Goal: Task Accomplishment & Management: Use online tool/utility

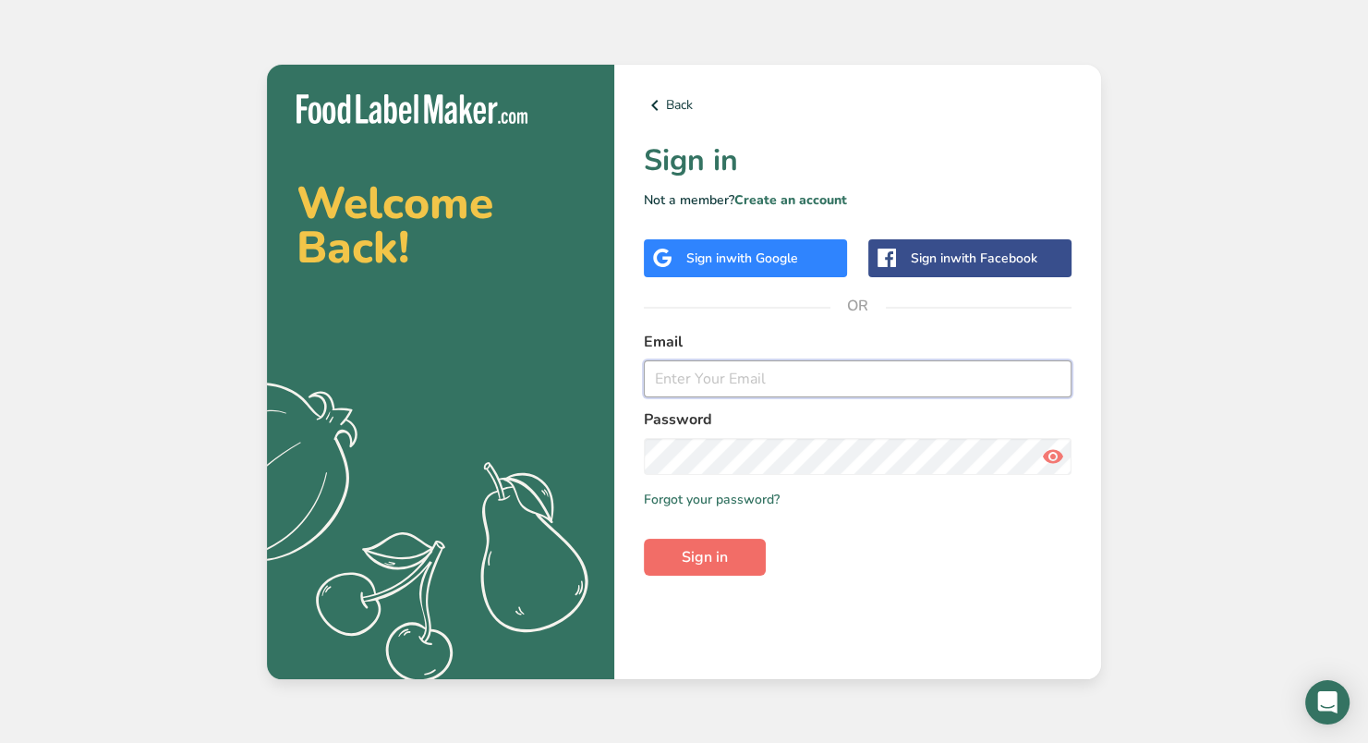
type input "[PERSON_NAME][EMAIL_ADDRESS][DOMAIN_NAME]"
click at [695, 551] on span "Sign in" at bounding box center [705, 557] width 46 height 22
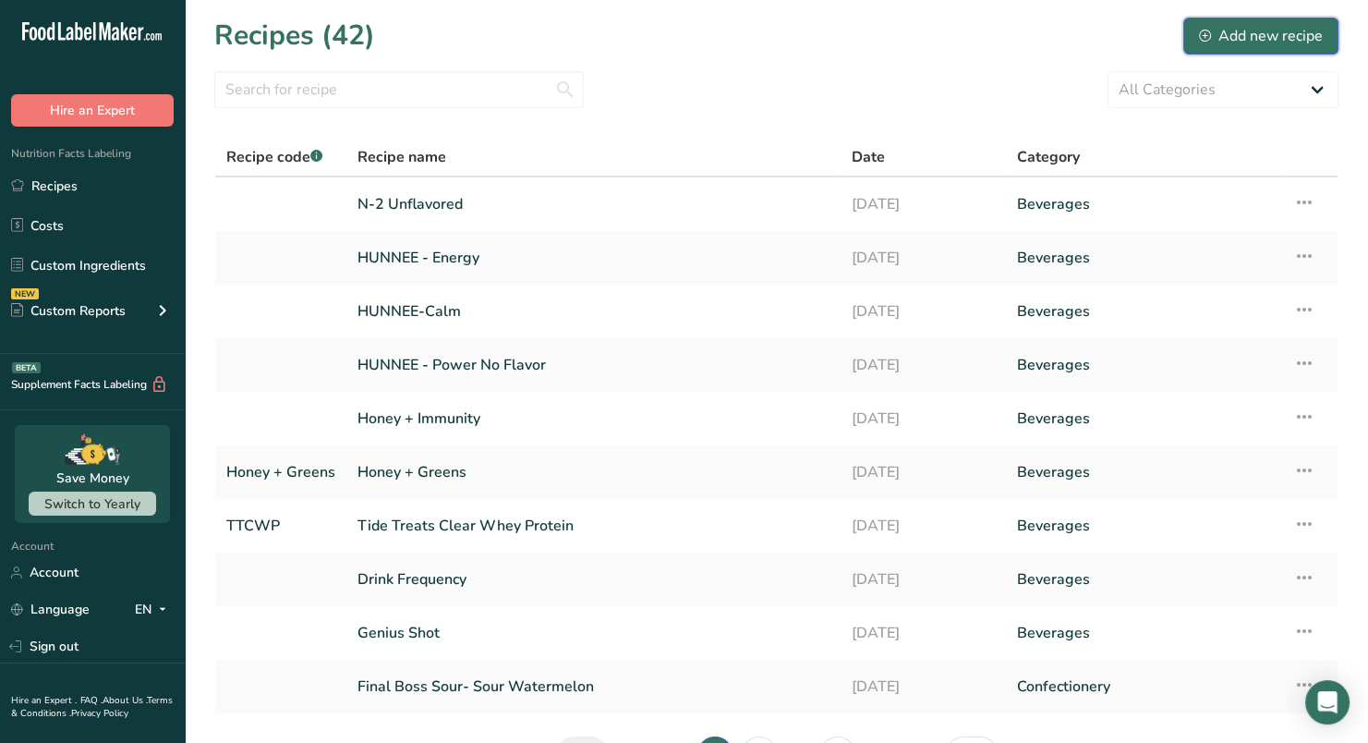
click at [1217, 30] on div "Add new recipe" at bounding box center [1261, 36] width 124 height 22
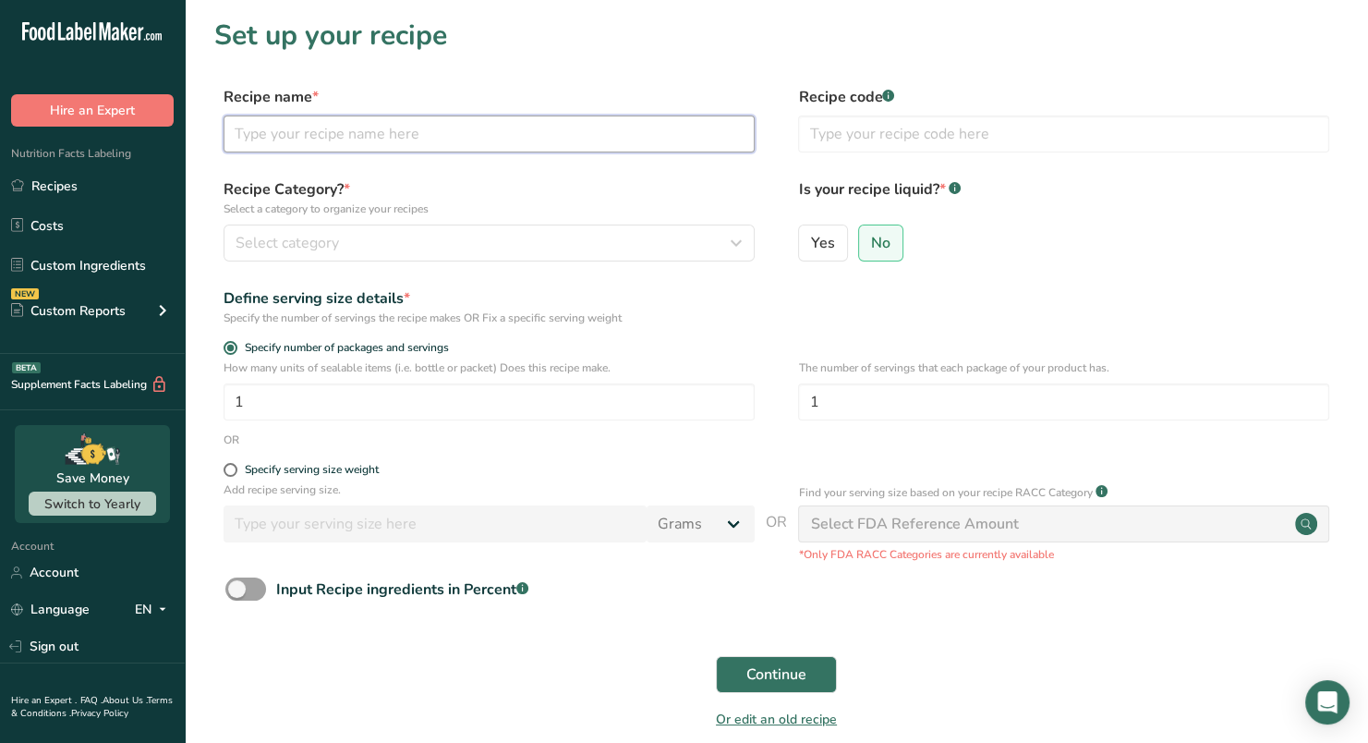
click at [454, 124] on input "text" at bounding box center [489, 133] width 531 height 37
type input "Matcha - RevitaVibes"
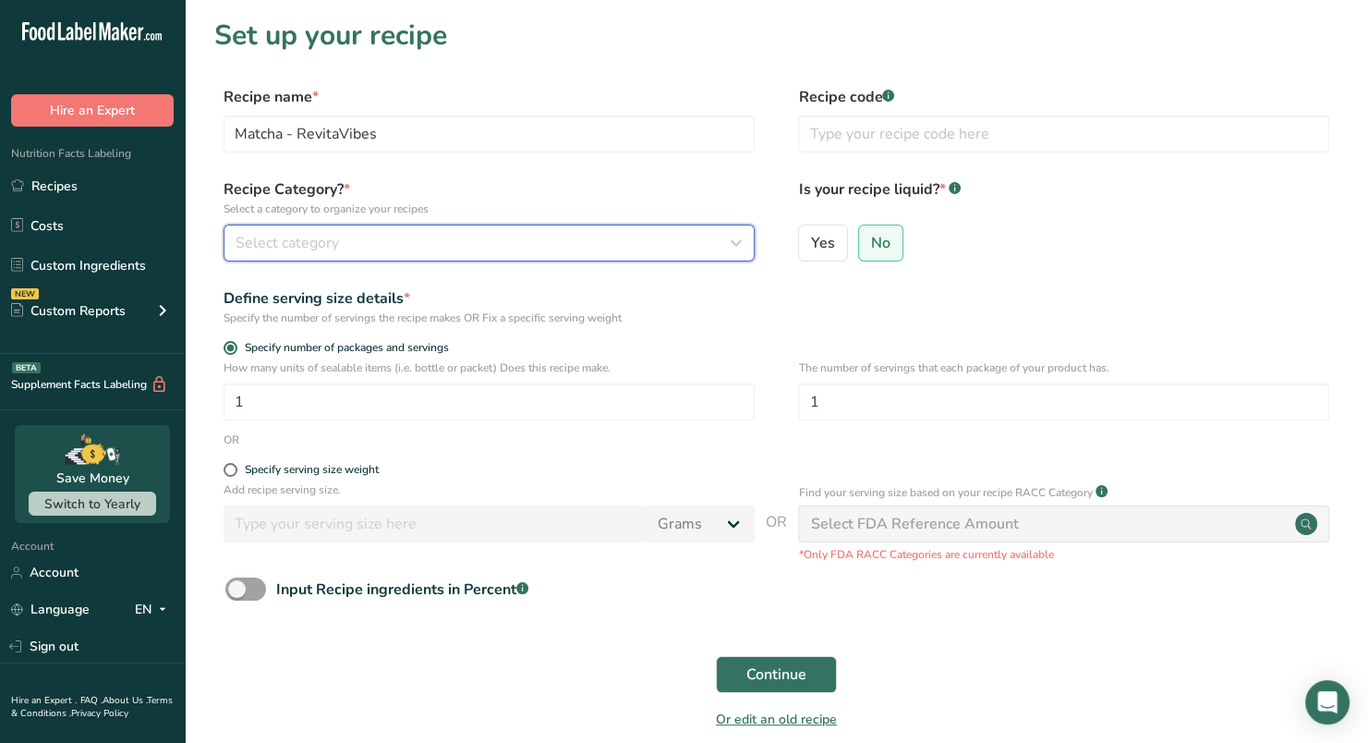
click at [303, 248] on span "Select category" at bounding box center [287, 243] width 103 height 22
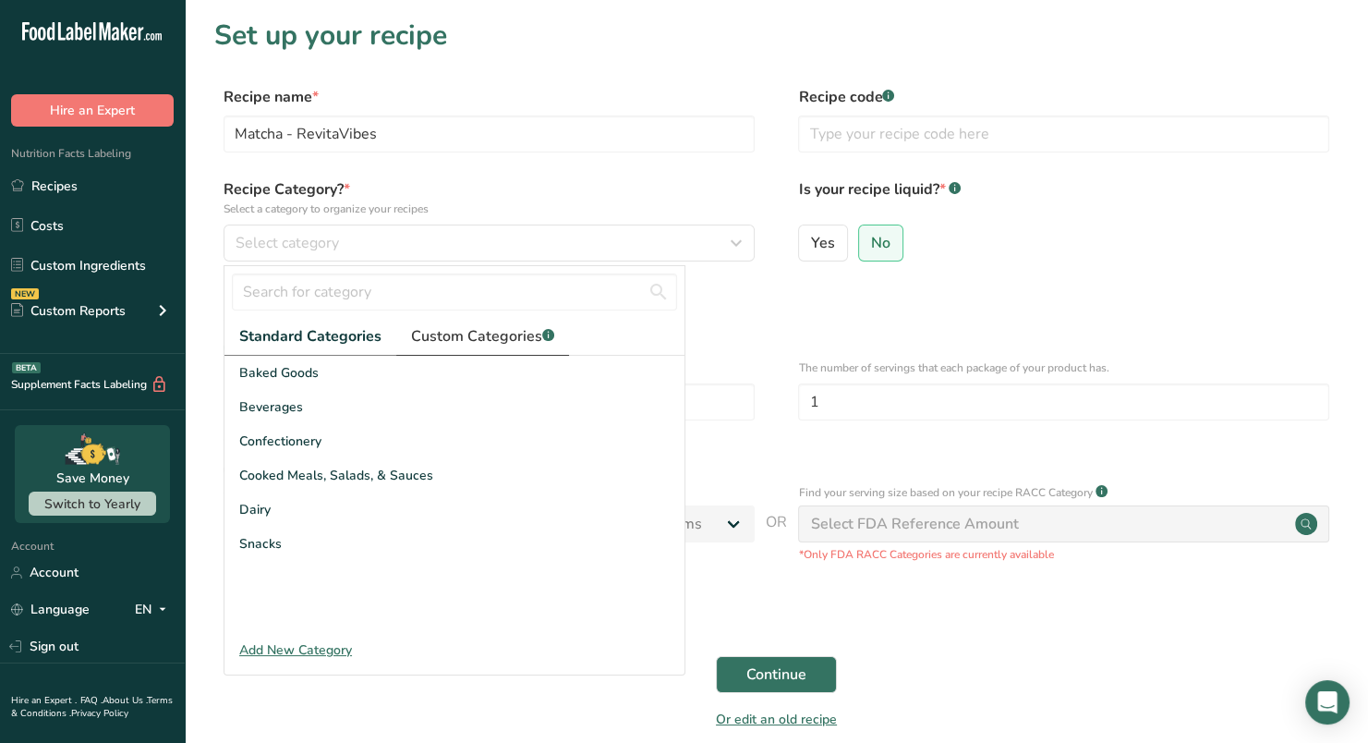
click at [453, 329] on span "Custom Categories .a-a{fill:#347362;}.b-a{fill:#fff;}" at bounding box center [482, 336] width 143 height 22
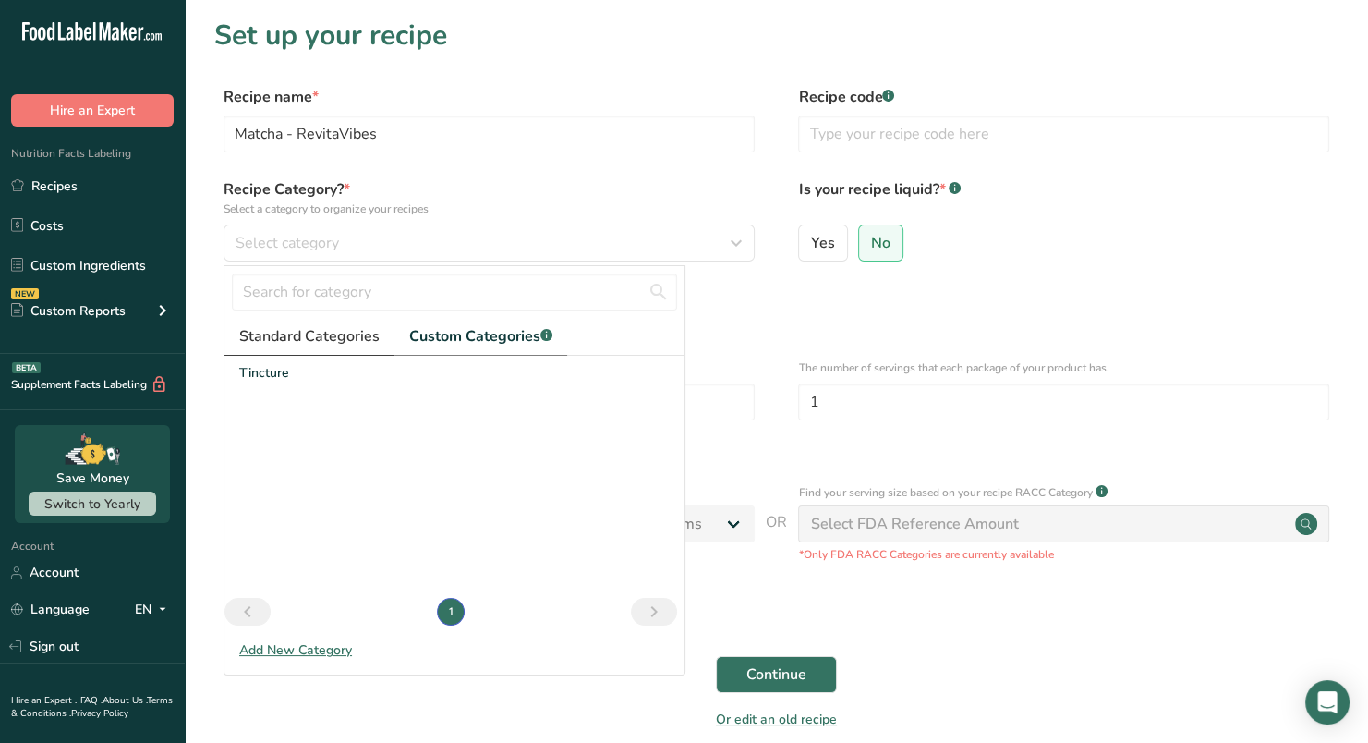
click at [328, 340] on span "Standard Categories" at bounding box center [309, 336] width 140 height 22
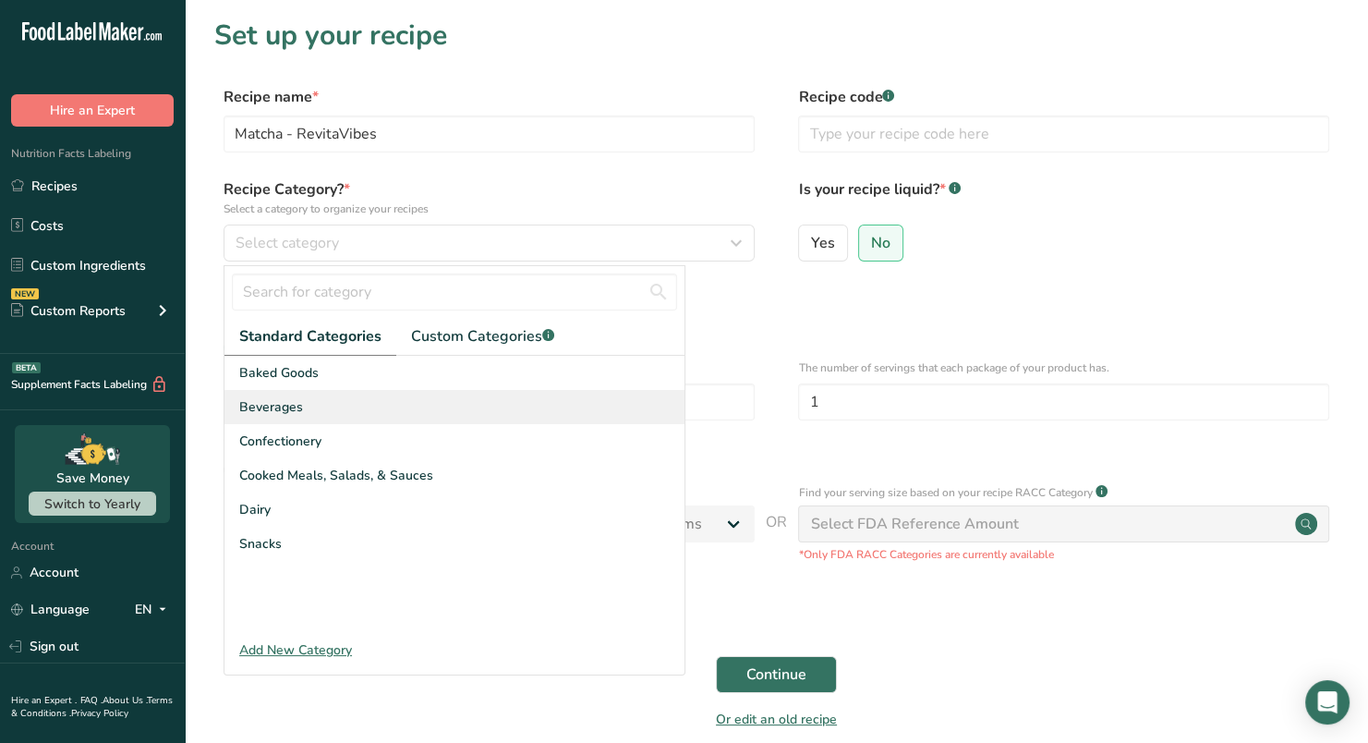
click at [312, 406] on div "Beverages" at bounding box center [454, 407] width 460 height 34
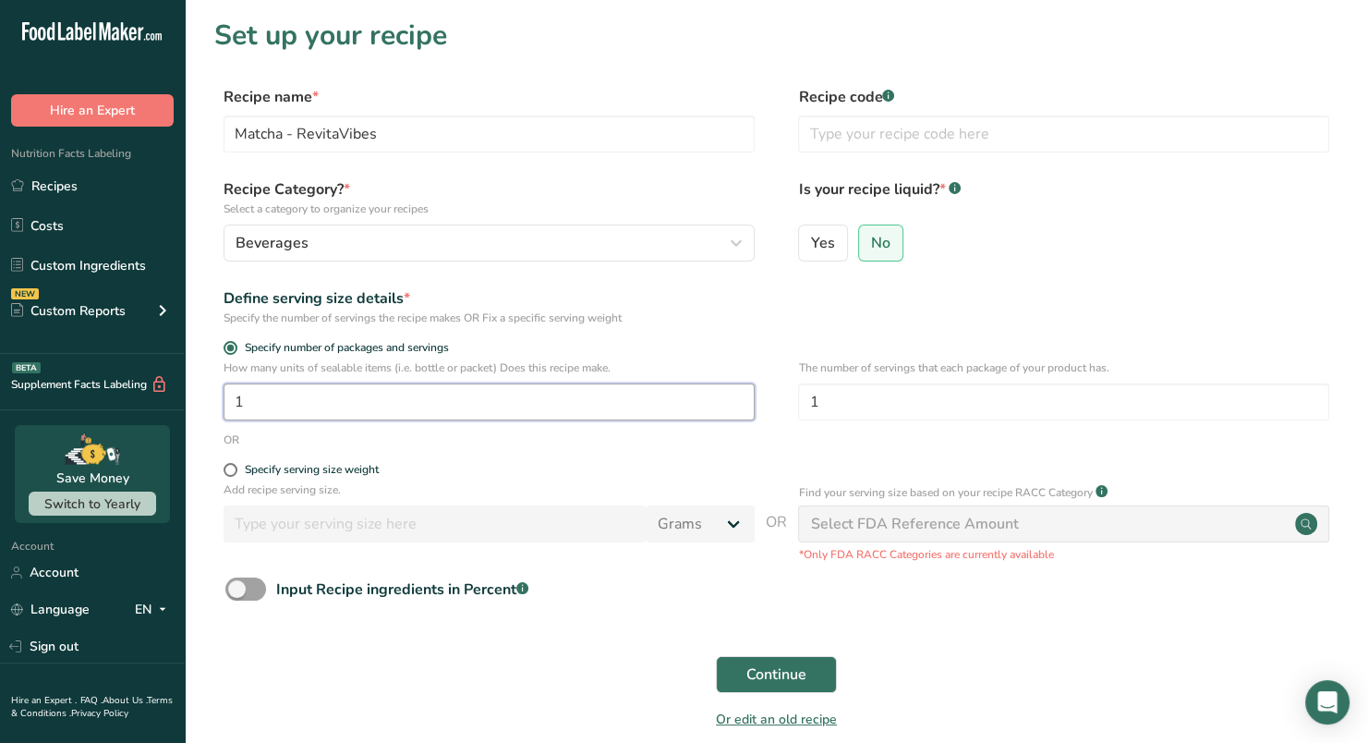
click at [297, 393] on input "1" at bounding box center [489, 401] width 531 height 37
click at [468, 455] on form "Recipe name * Matcha - RevitaVibes Recipe code .a-a{fill:#347362;}.b-a{fill:#ff…" at bounding box center [776, 413] width 1124 height 655
click at [373, 403] on input "1" at bounding box center [489, 401] width 531 height 37
type input "28"
click at [229, 468] on span at bounding box center [231, 470] width 14 height 14
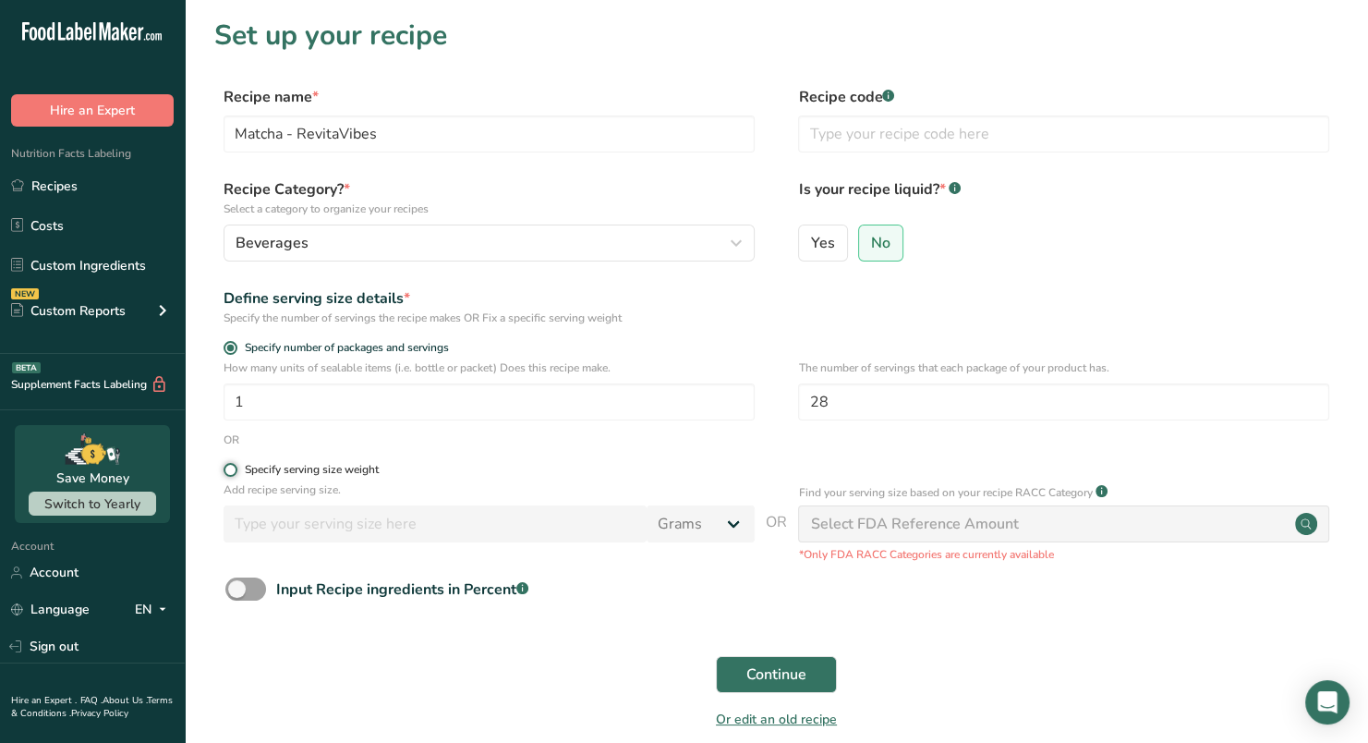
click at [229, 468] on input "Specify serving size weight" at bounding box center [230, 470] width 12 height 12
radio input "true"
radio input "false"
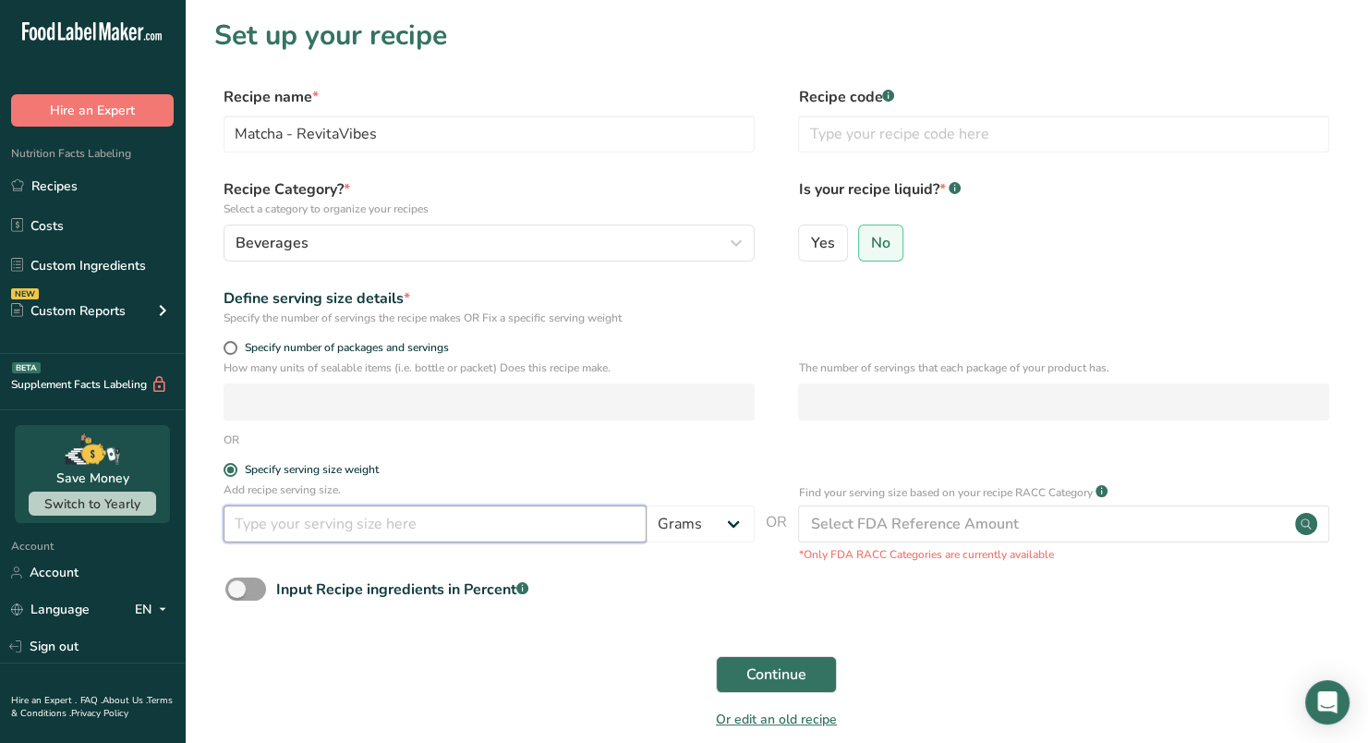
click at [287, 527] on input "number" at bounding box center [435, 523] width 423 height 37
type input "2"
click at [746, 671] on span "Continue" at bounding box center [776, 674] width 60 height 22
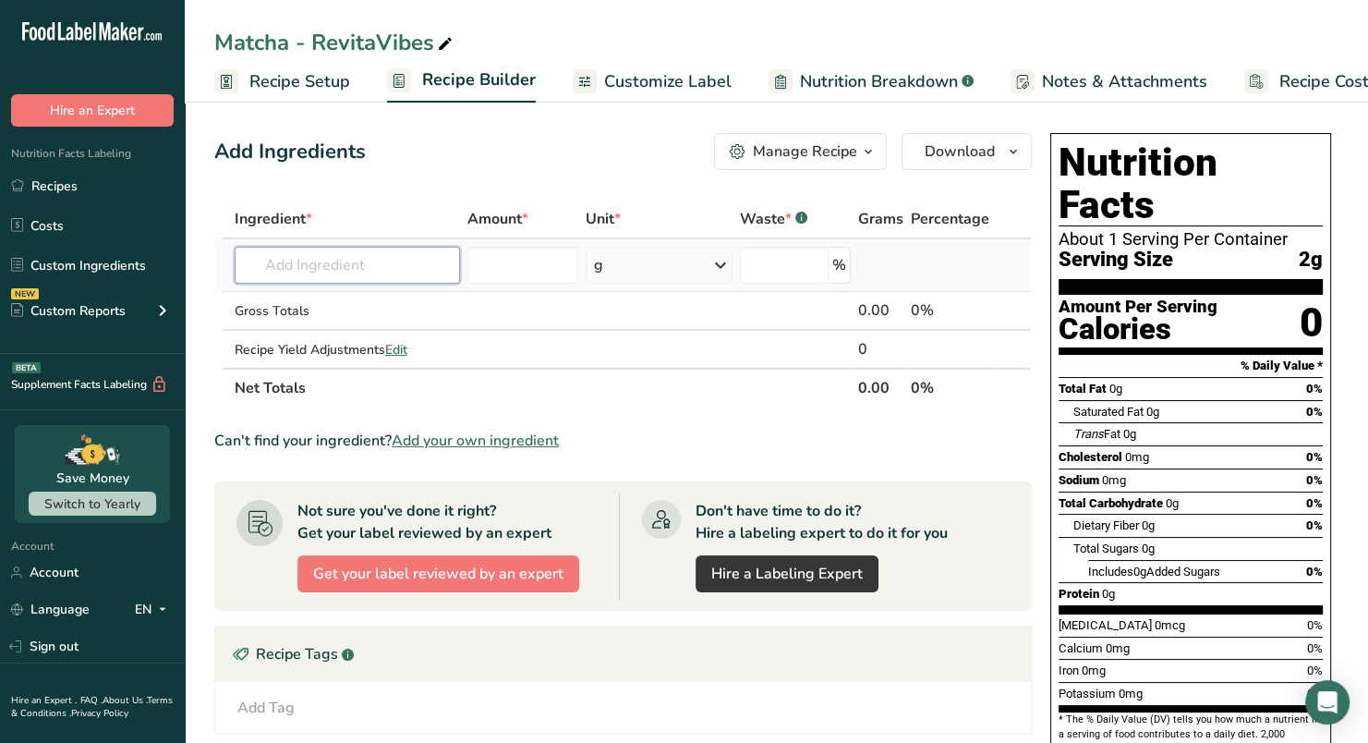
click at [345, 276] on input "text" at bounding box center [348, 265] width 226 height 37
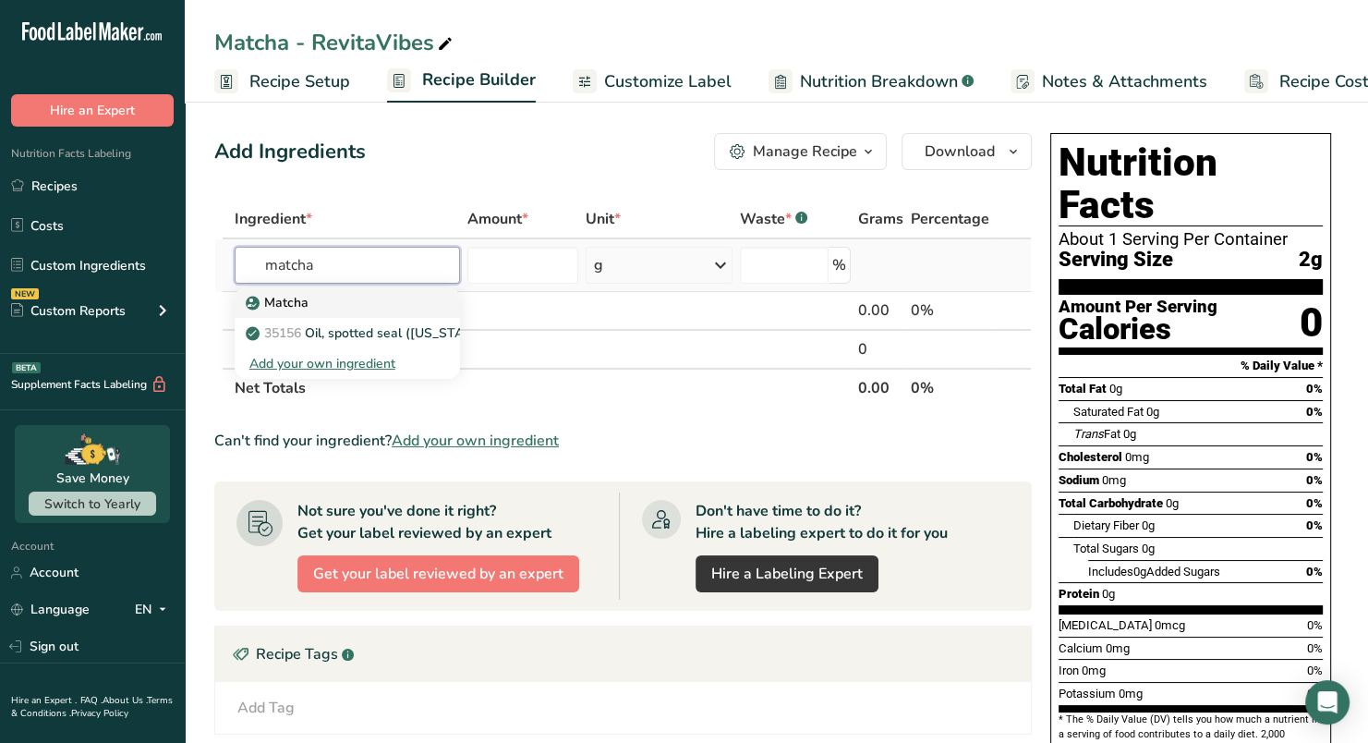
type input "matcha"
click at [296, 299] on p "Matcha" at bounding box center [278, 302] width 59 height 19
type input "Matcha"
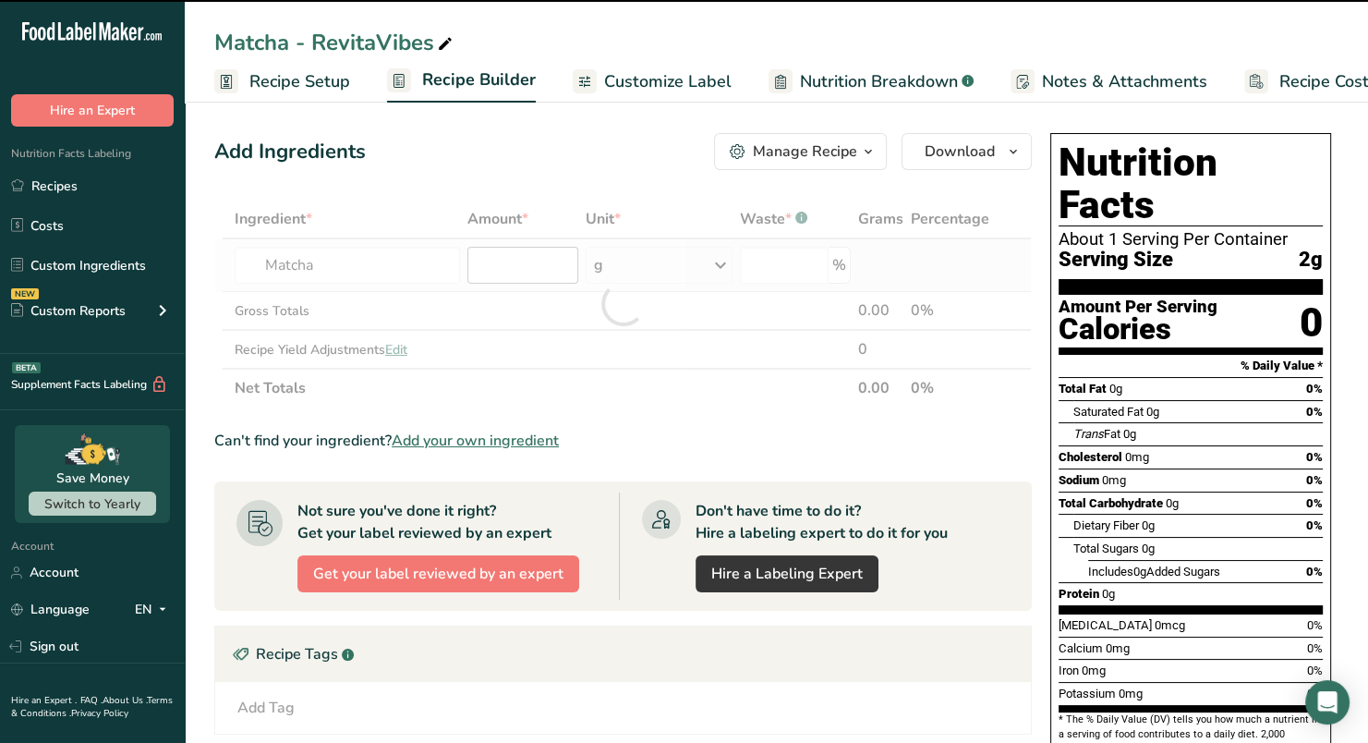
type input "0"
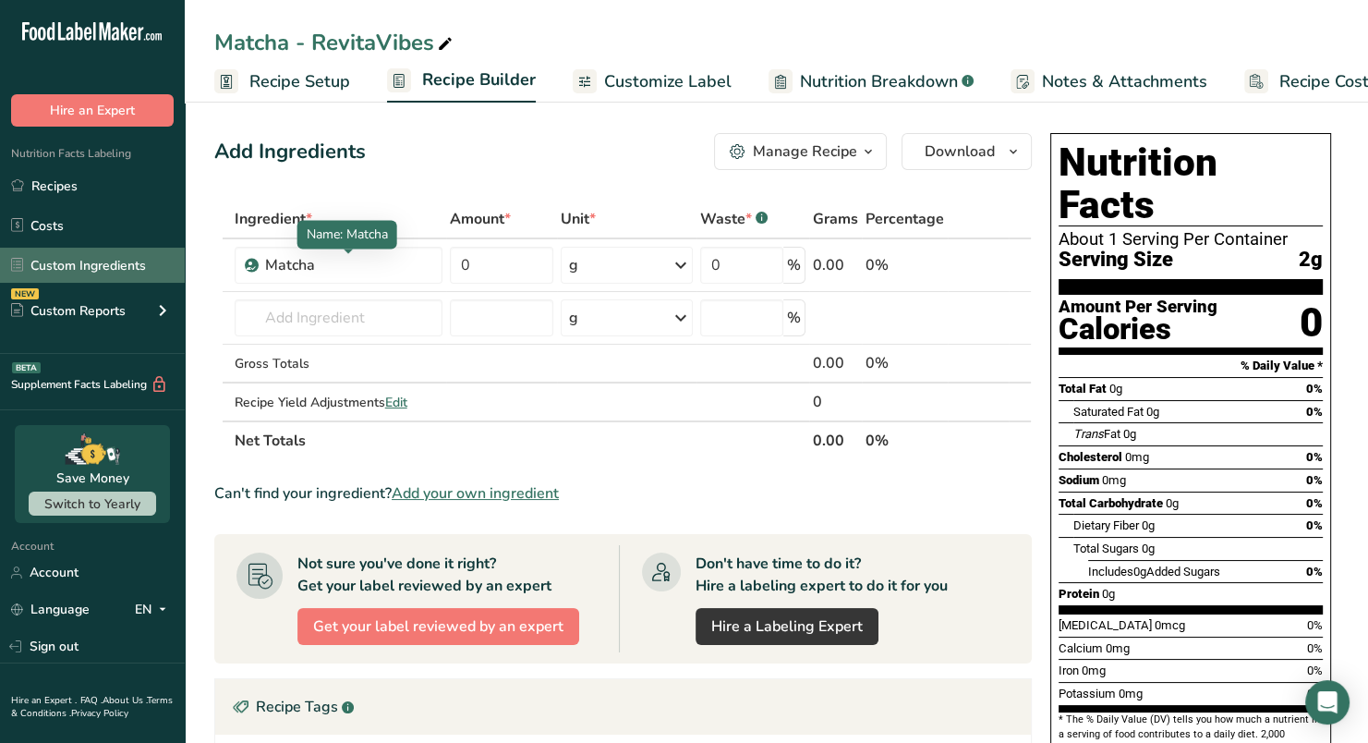
drag, startPoint x: 337, startPoint y: 264, endPoint x: 142, endPoint y: 253, distance: 195.2
click at [142, 253] on div ".a-20{fill:#fff;} Hire an Expert Nutrition Facts Labeling Recipes Costs Custom …" at bounding box center [684, 581] width 1368 height 1163
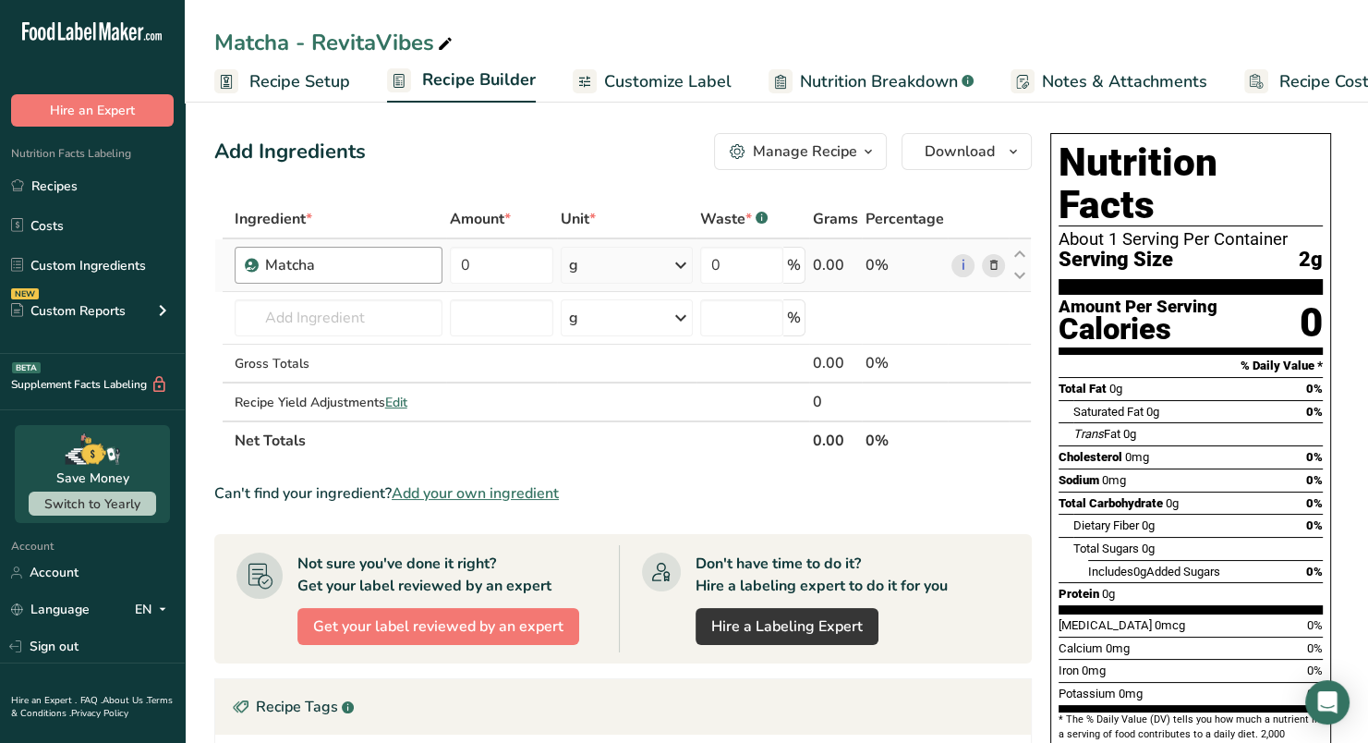
drag, startPoint x: 142, startPoint y: 253, endPoint x: 355, endPoint y: 276, distance: 213.7
click at [355, 276] on div "Matcha" at bounding box center [339, 265] width 208 height 37
click at [381, 320] on input "text" at bounding box center [339, 317] width 208 height 37
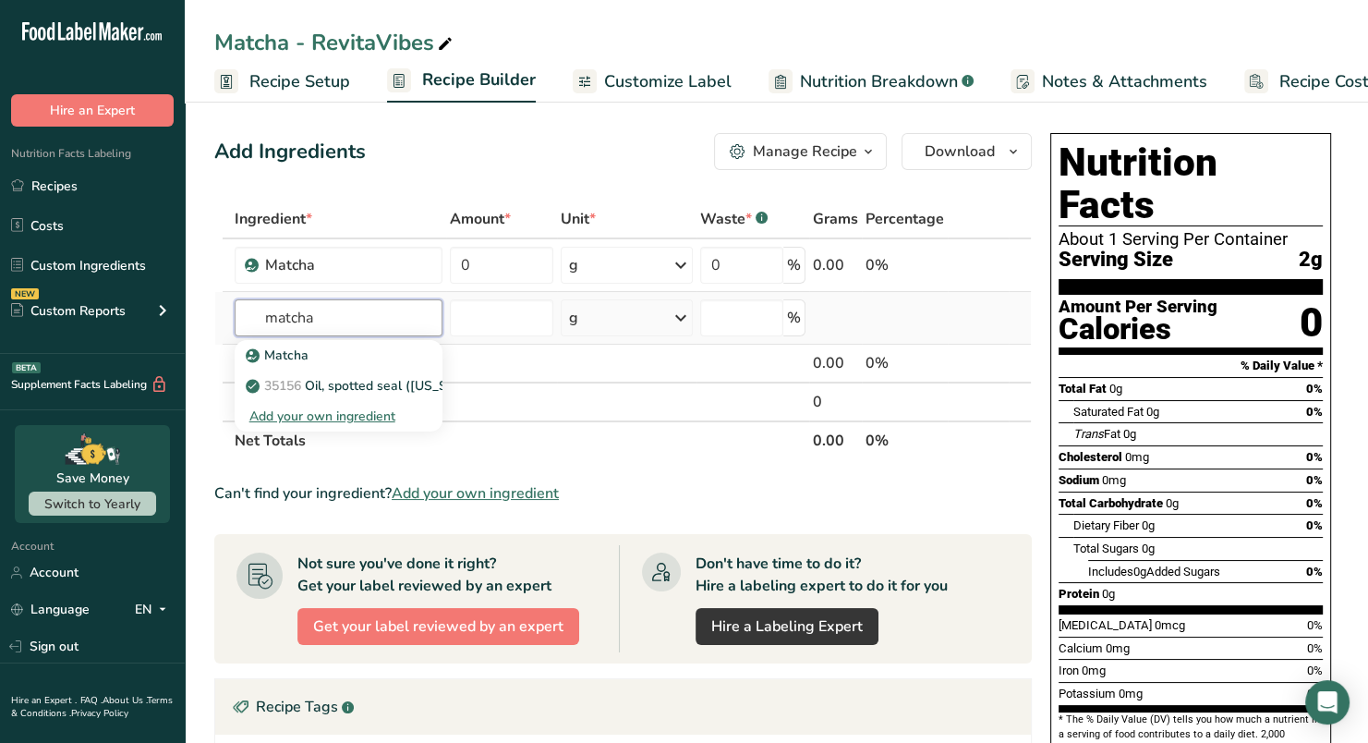
type input "matcha"
click at [346, 415] on div "Add your own ingredient" at bounding box center [338, 415] width 178 height 19
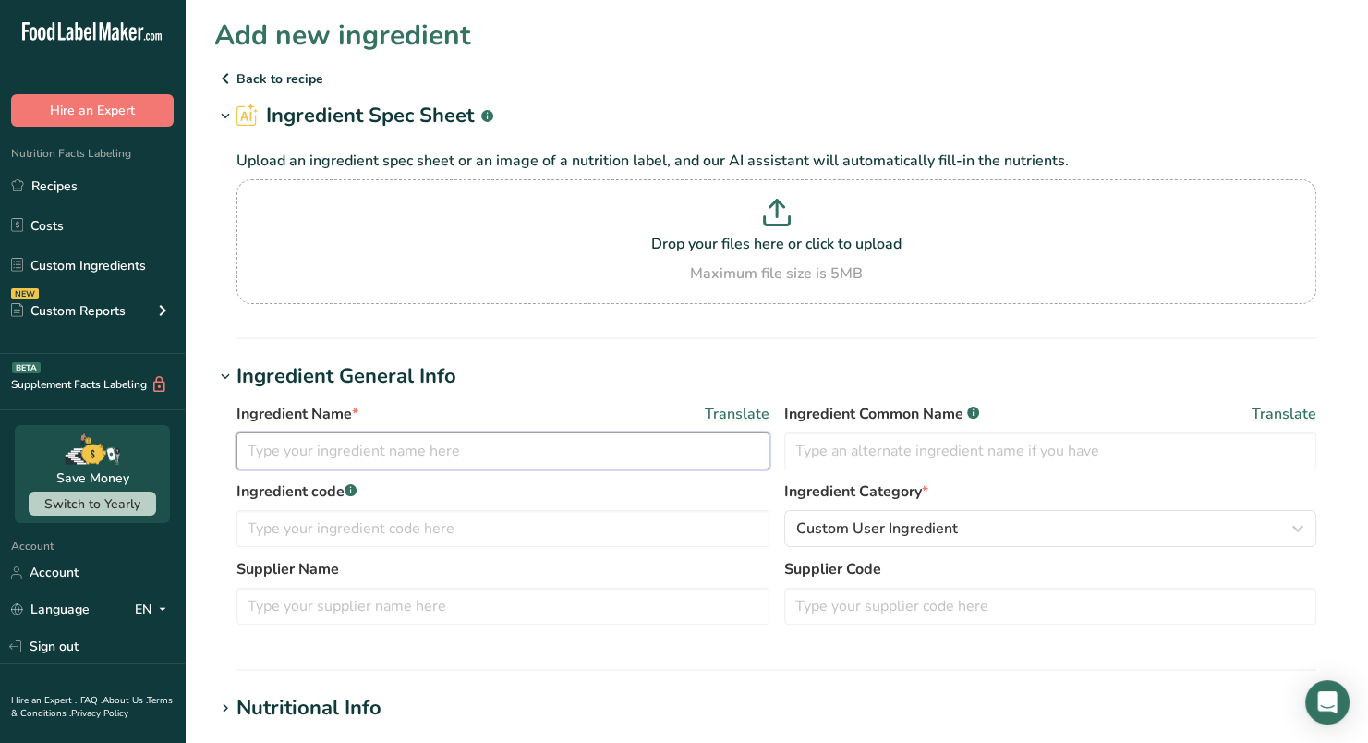
click at [375, 445] on input "text" at bounding box center [502, 450] width 533 height 37
type input "Ceremonial Grade Matcha"
paste input "Ceremonial Grade Matcha"
type input "Ceremonial Grade Matcha"
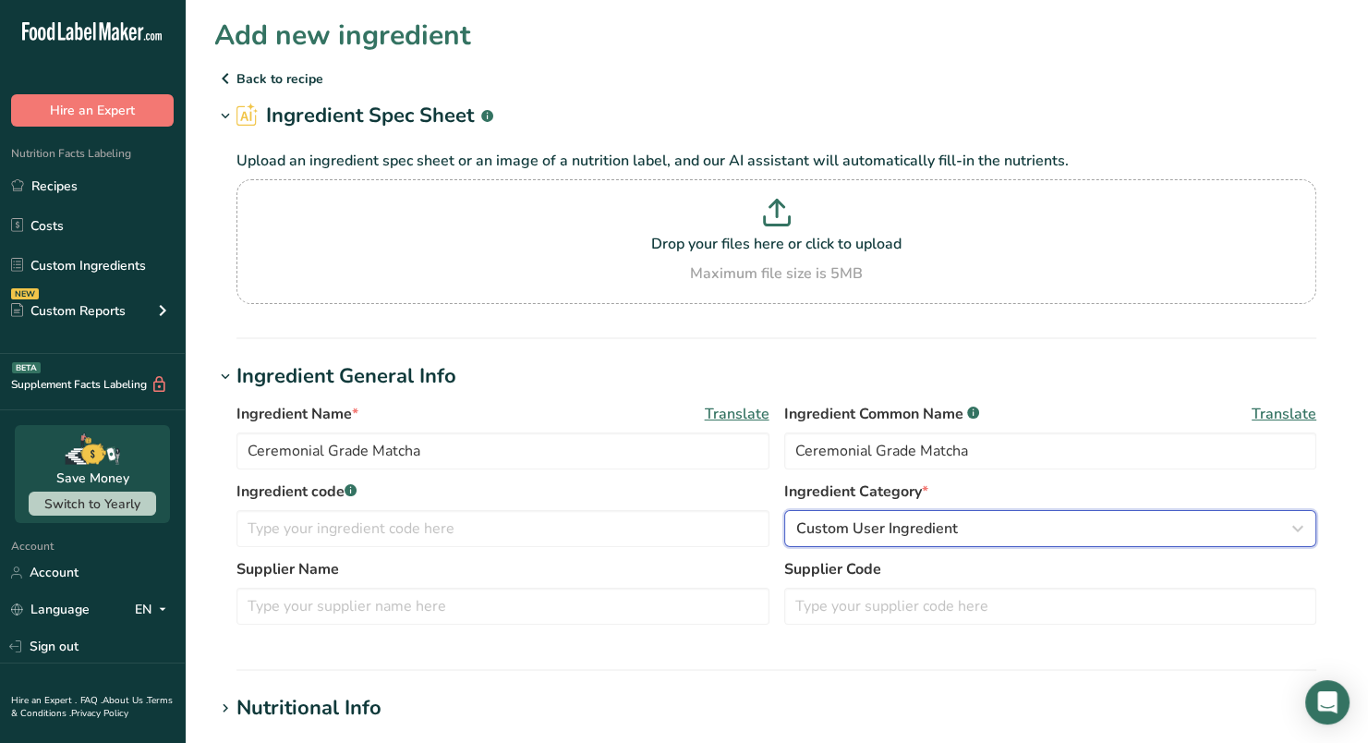
click at [865, 538] on span "Custom User Ingredient" at bounding box center [877, 528] width 162 height 22
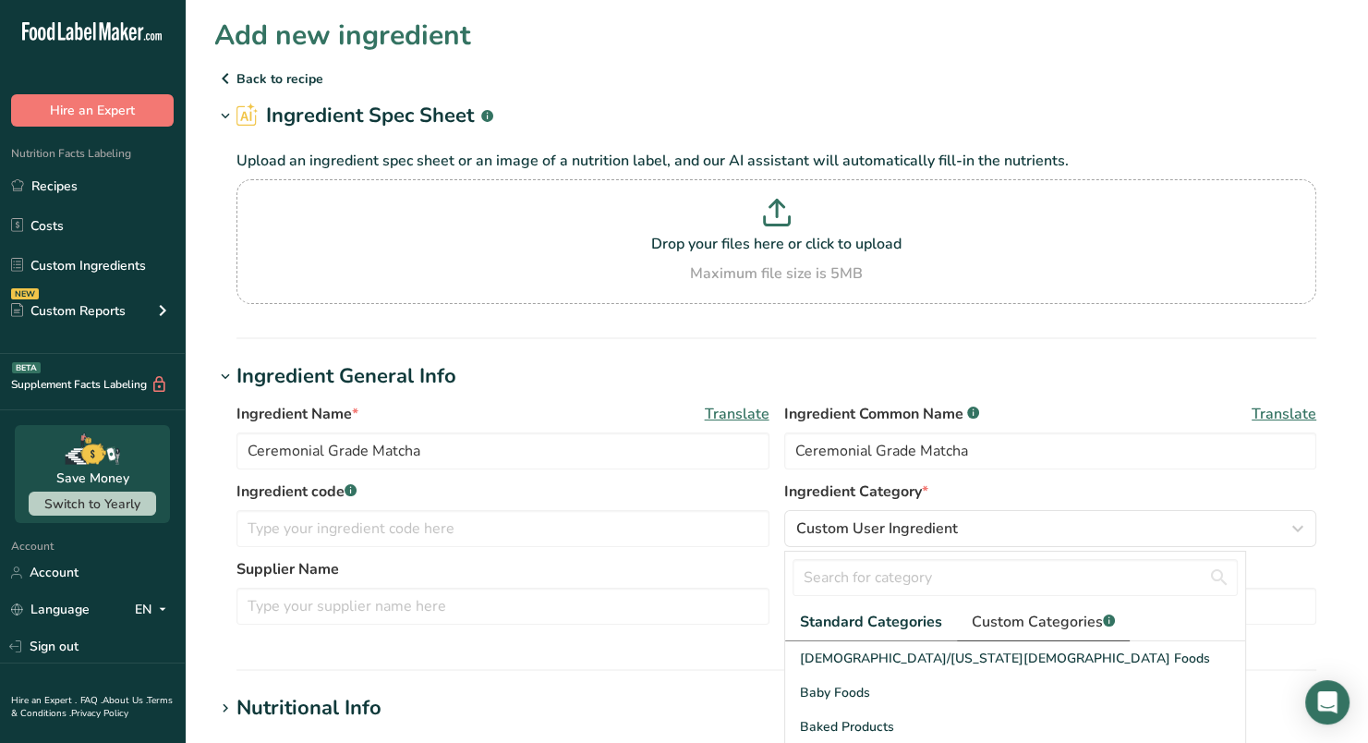
click at [1018, 613] on span "Custom Categories .a-a{fill:#347362;}.b-a{fill:#fff;}" at bounding box center [1043, 622] width 143 height 22
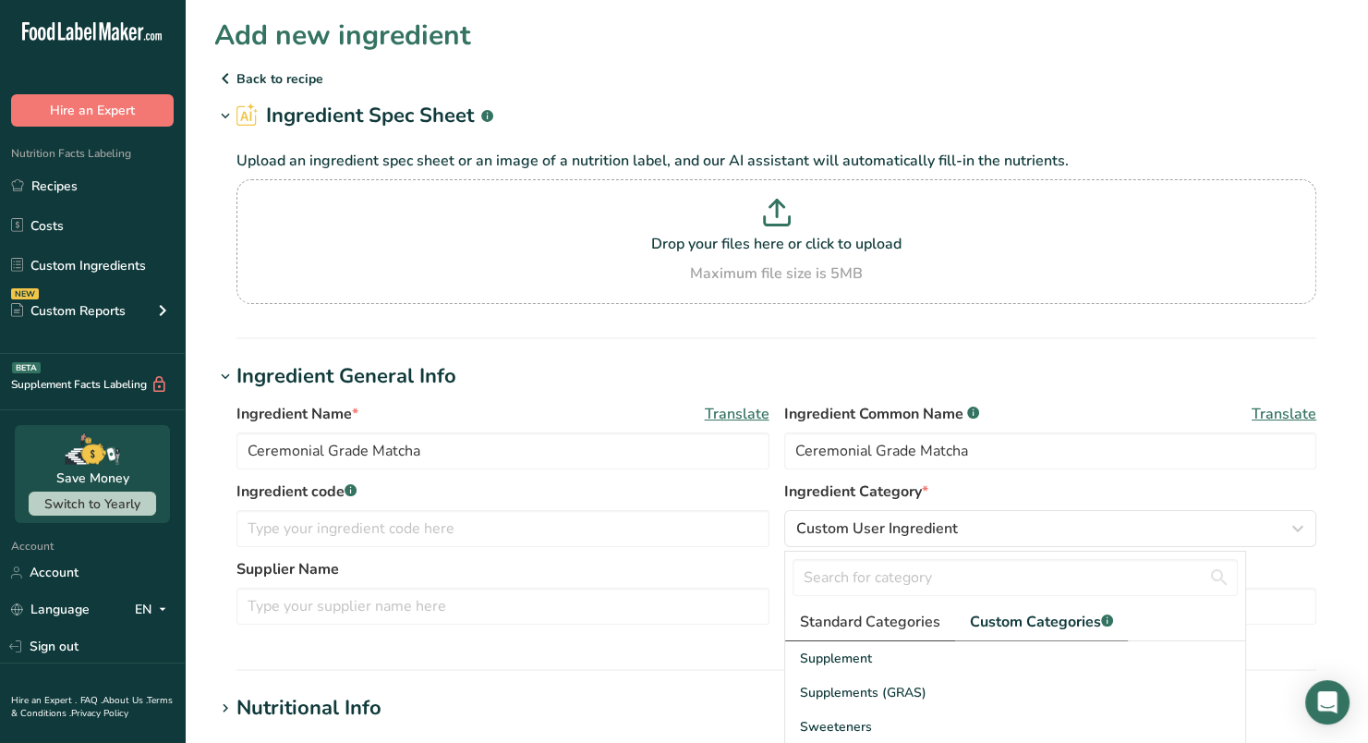
click at [848, 615] on span "Standard Categories" at bounding box center [870, 622] width 140 height 22
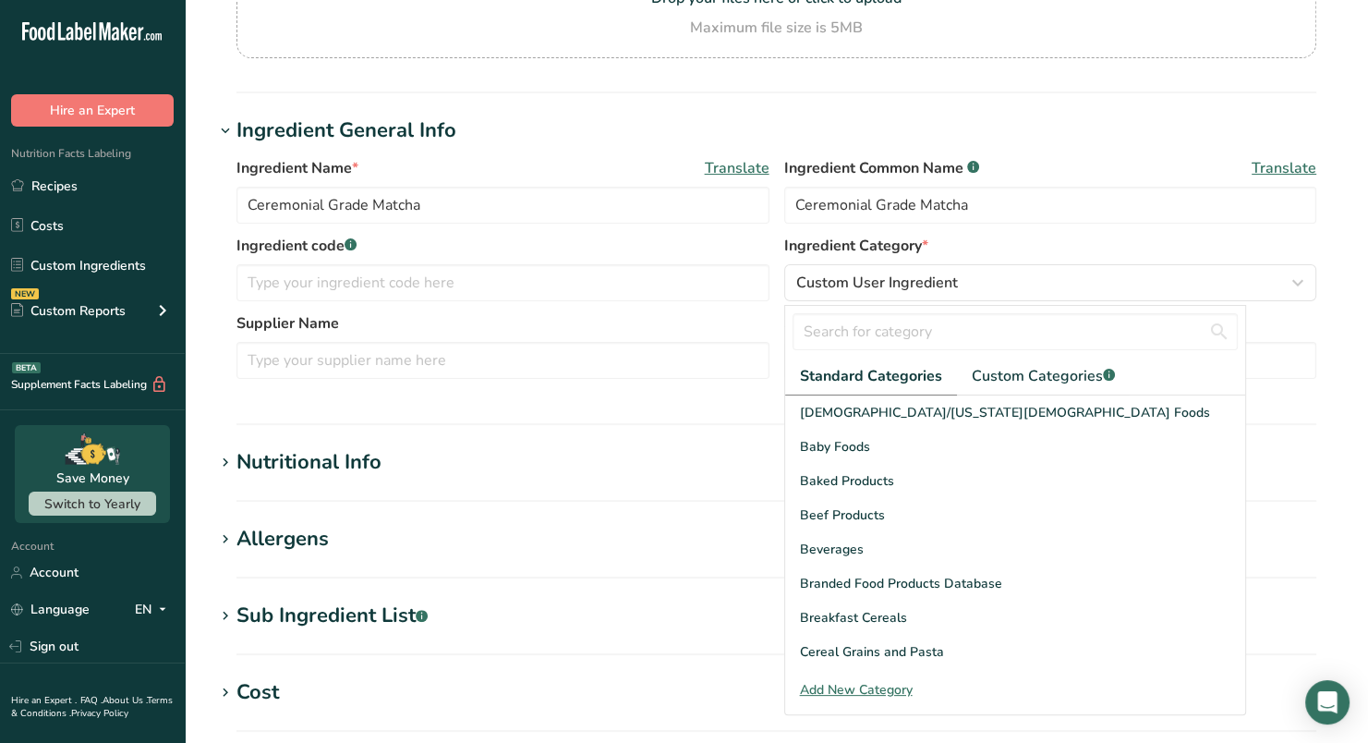
scroll to position [279, 0]
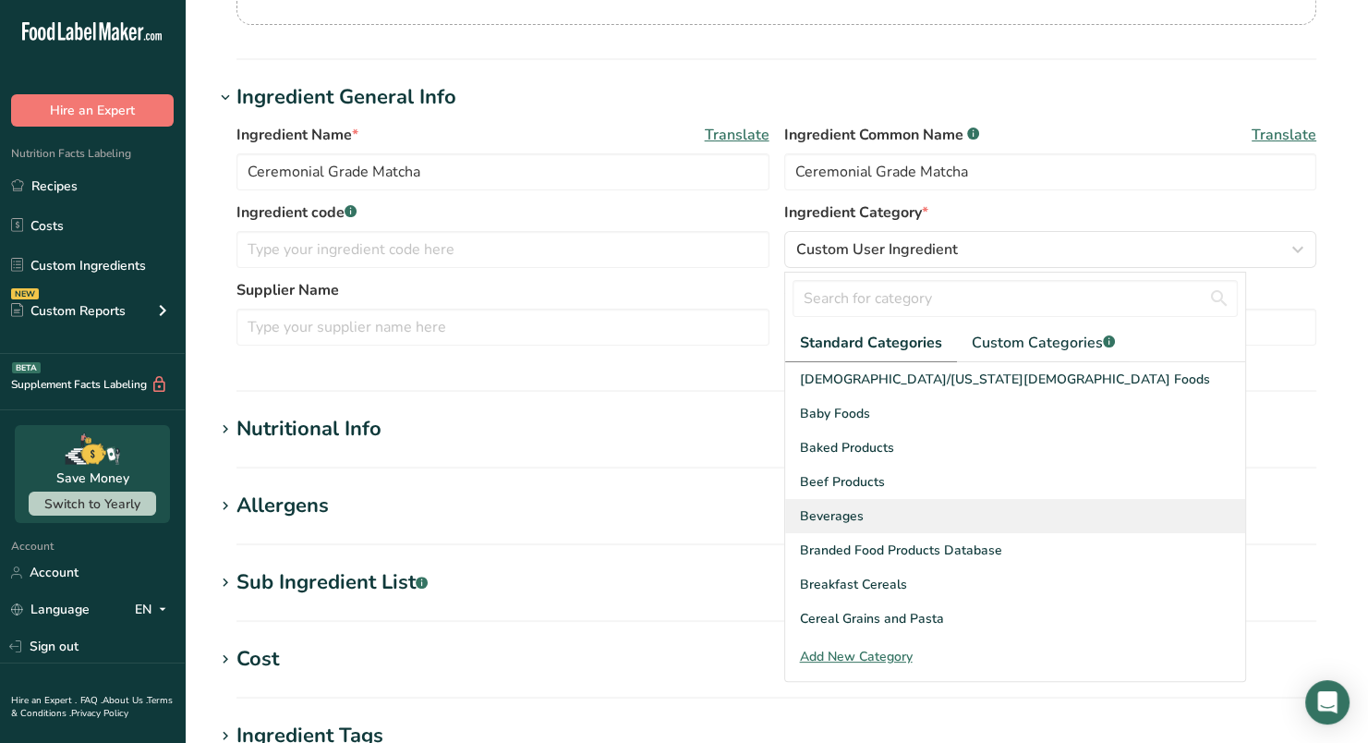
click at [846, 507] on span "Beverages" at bounding box center [832, 515] width 64 height 19
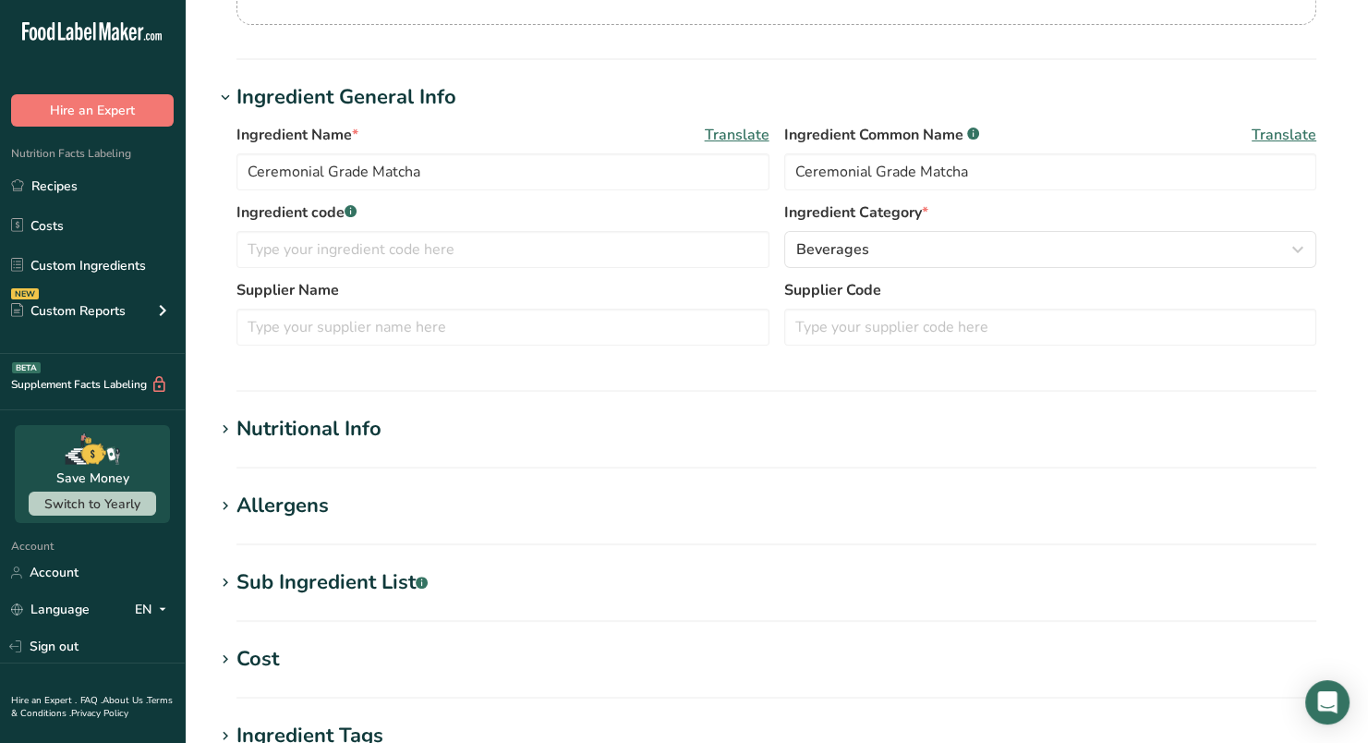
click at [306, 432] on div "Nutritional Info" at bounding box center [308, 429] width 145 height 30
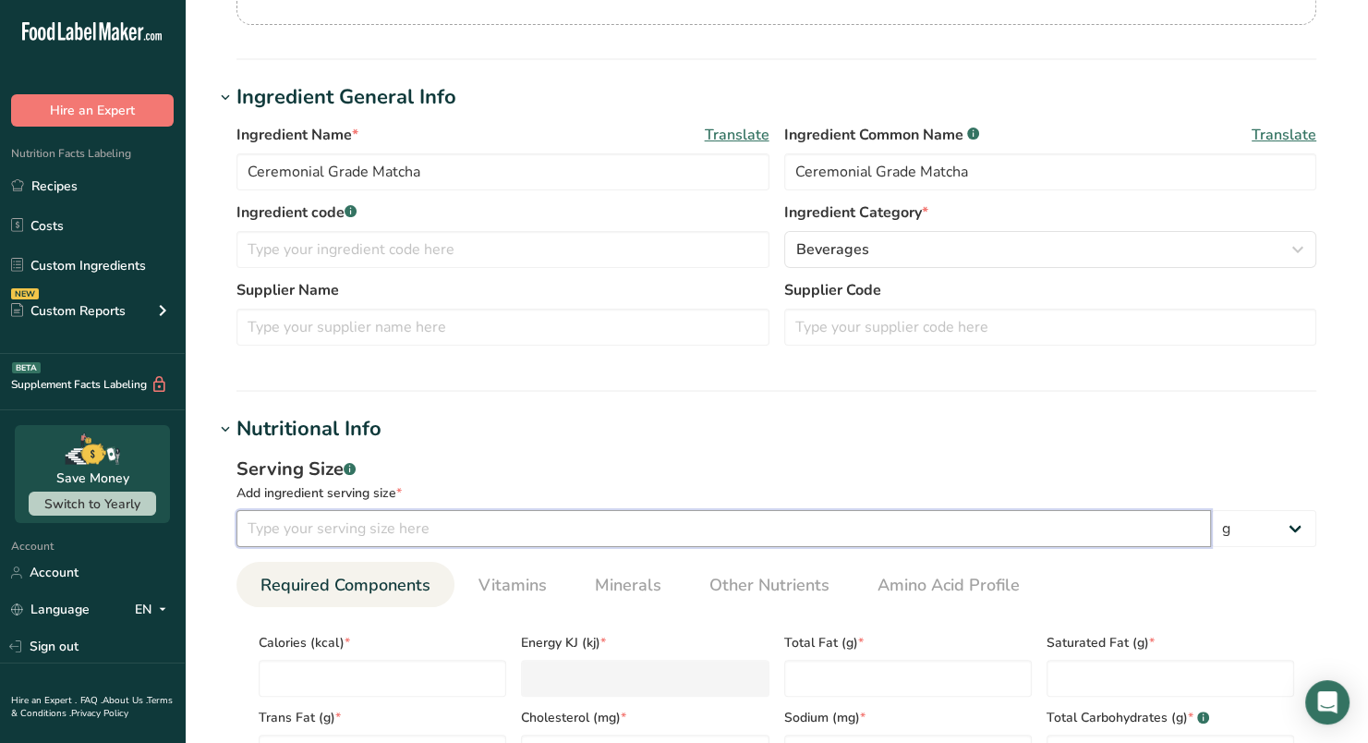
click at [478, 532] on input "number" at bounding box center [723, 528] width 975 height 37
type input "2"
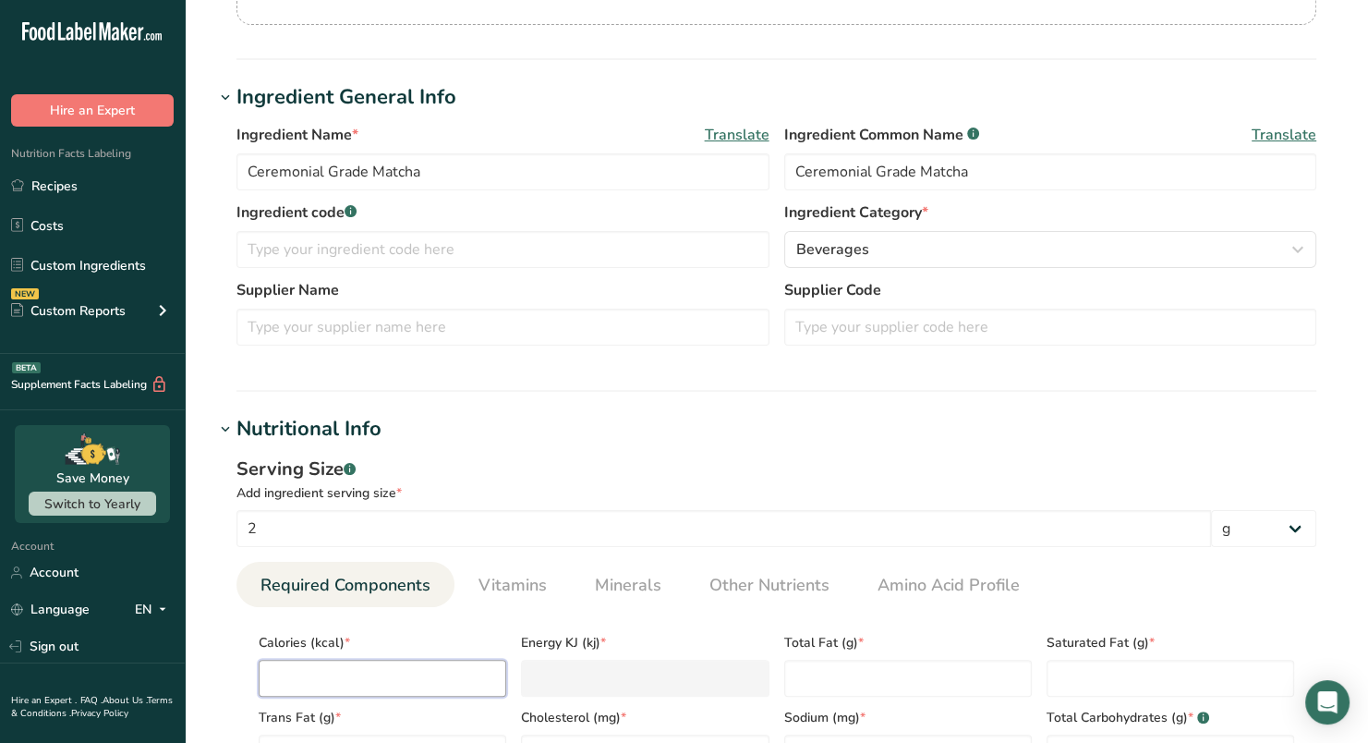
click at [484, 678] on input "number" at bounding box center [383, 678] width 248 height 37
type input "1"
type KJ "4.2"
type input "10"
type KJ "41.8"
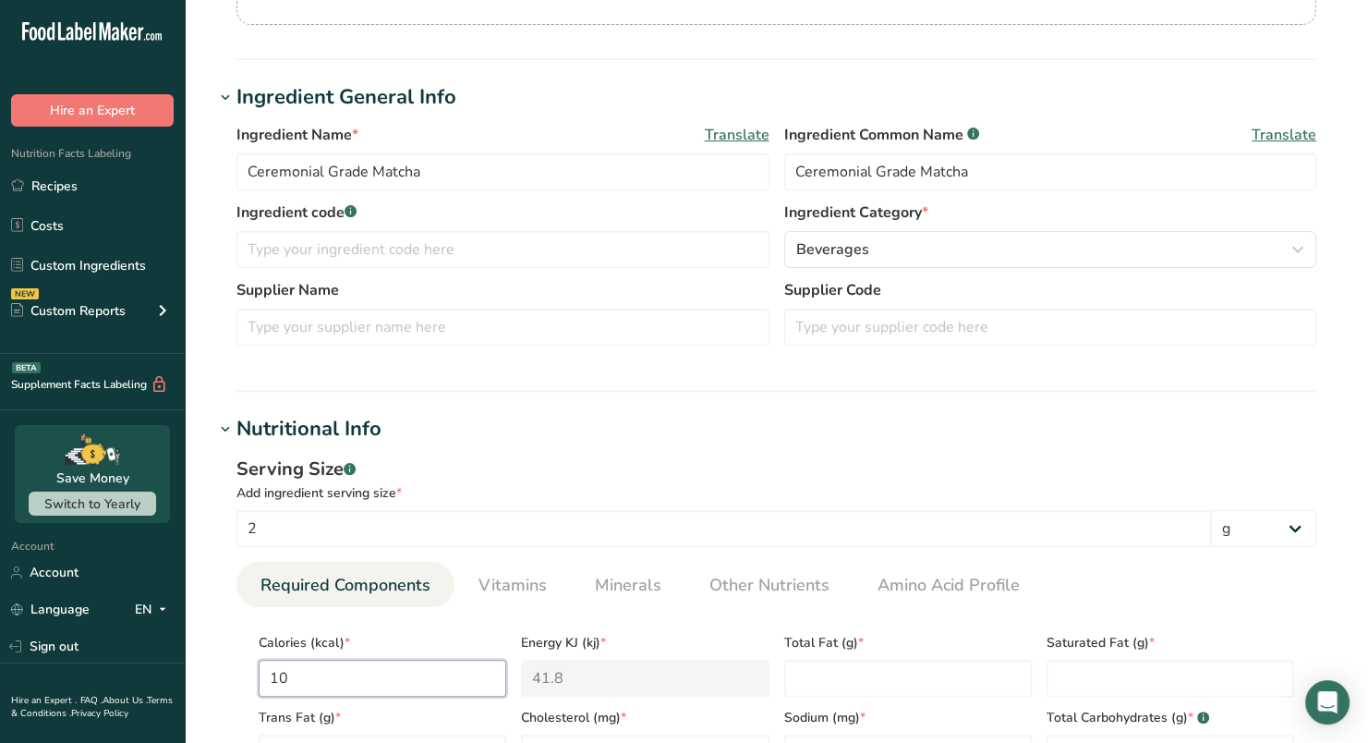
type input "10"
type Fat "0"
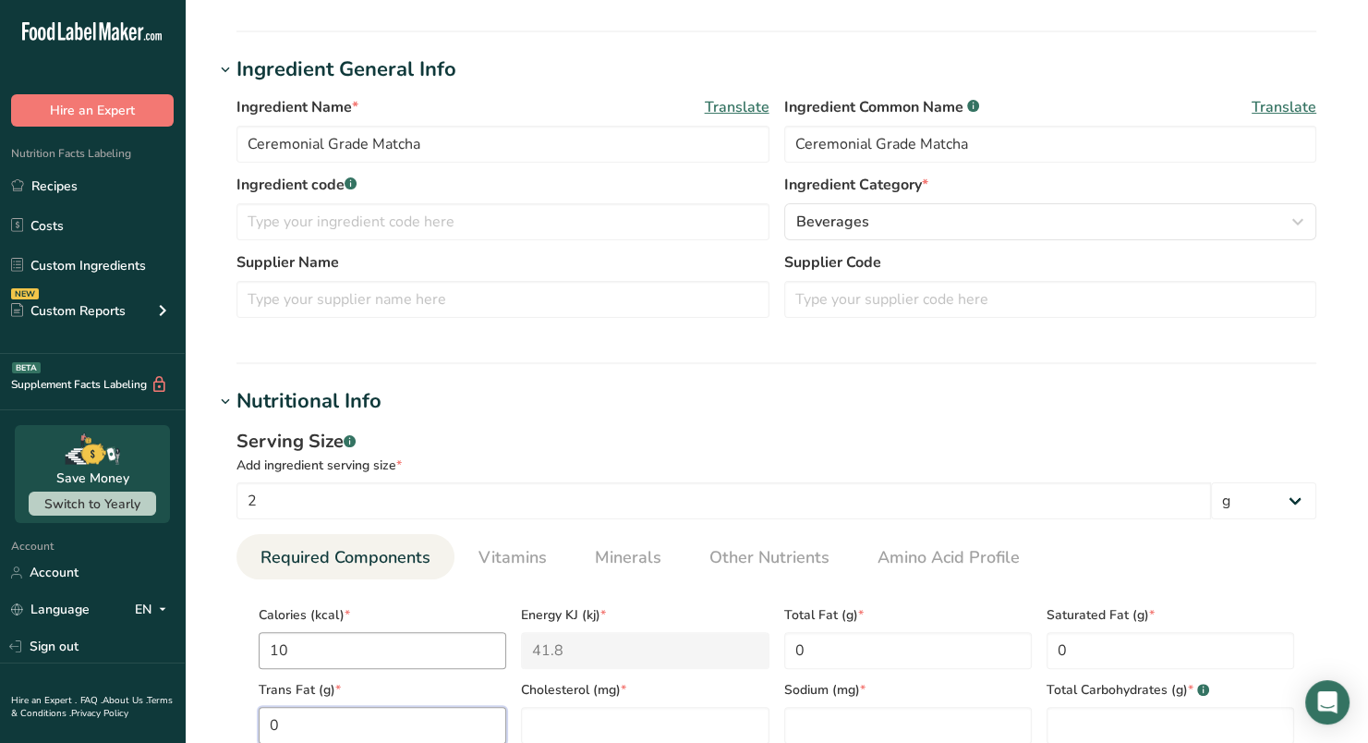
type Fat "0"
type input "0"
type Carbohydrates "1"
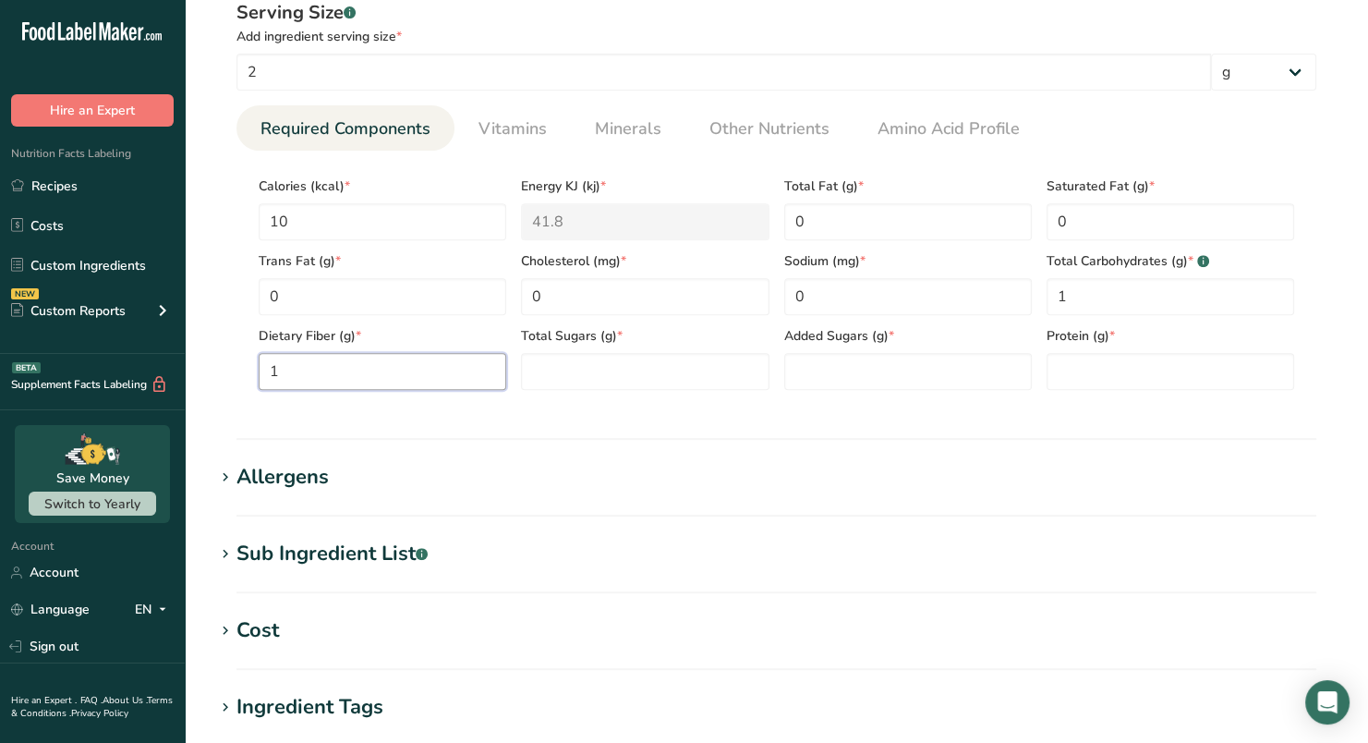
type Fiber "1"
type Sugars "0"
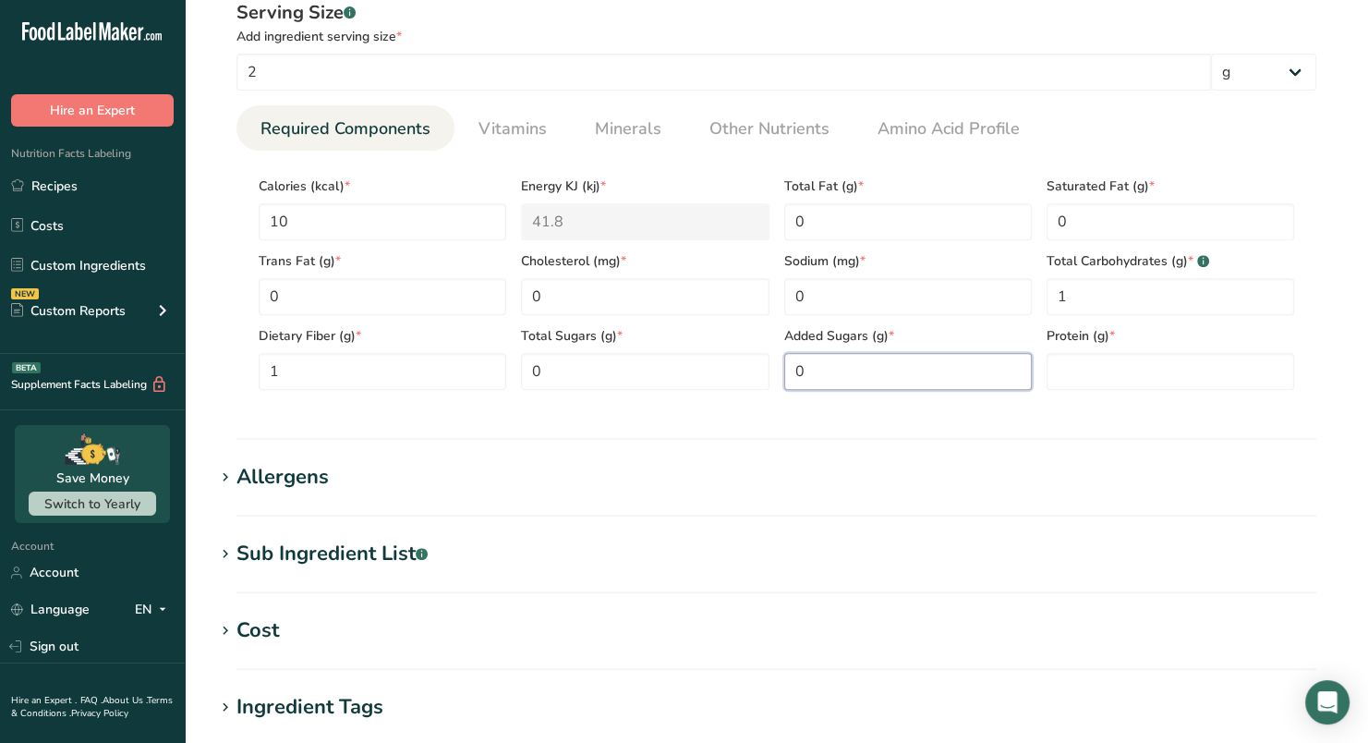
type Sugars "0"
type input "0"
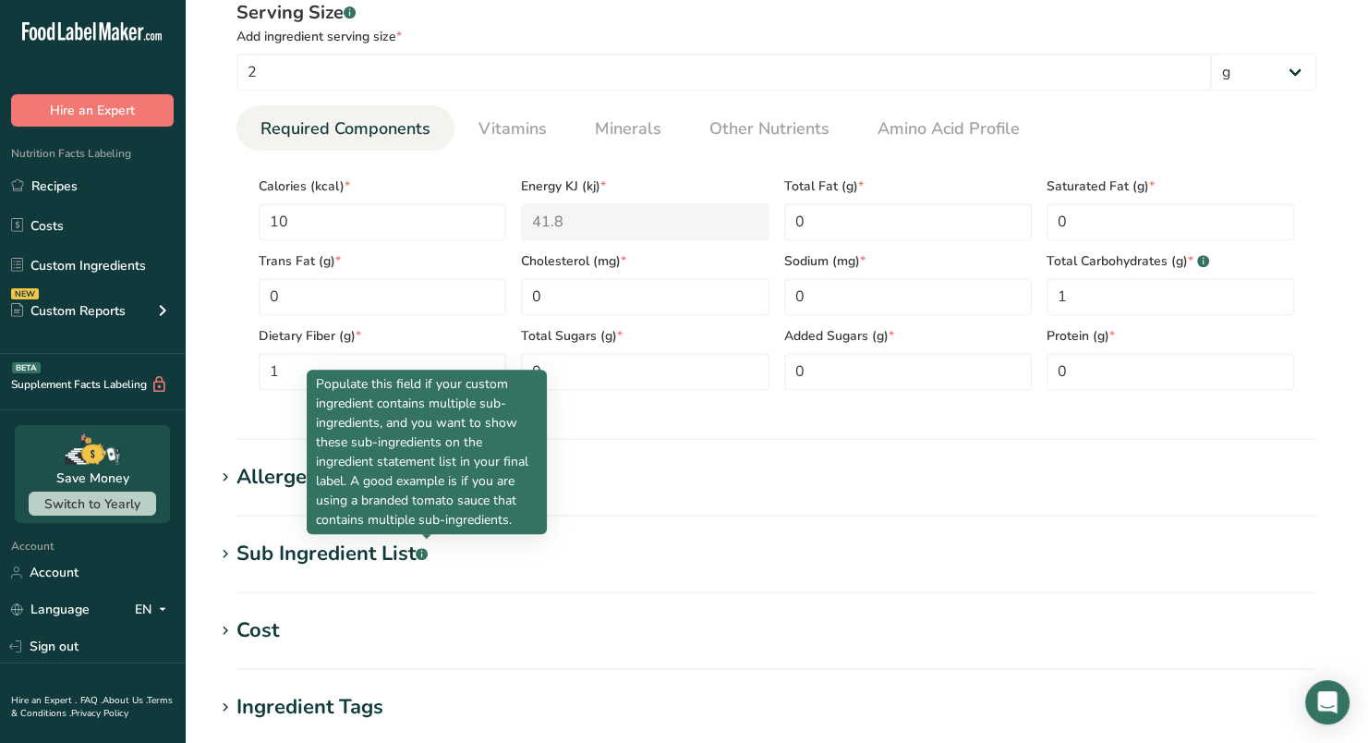
click at [236, 464] on div "Allergens" at bounding box center [282, 477] width 92 height 30
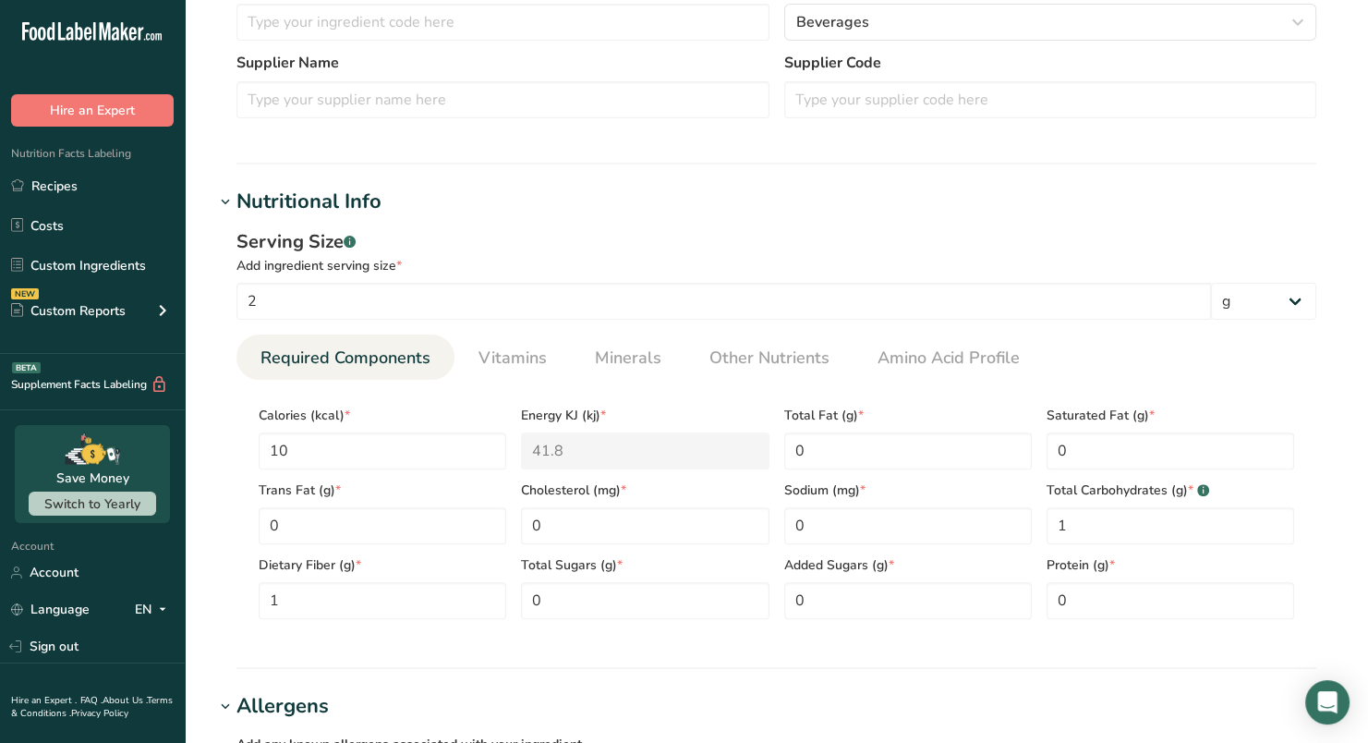
scroll to position [506, 0]
click at [407, 453] on input "10" at bounding box center [383, 450] width 248 height 37
type input "1"
type KJ "4.2"
type input "0"
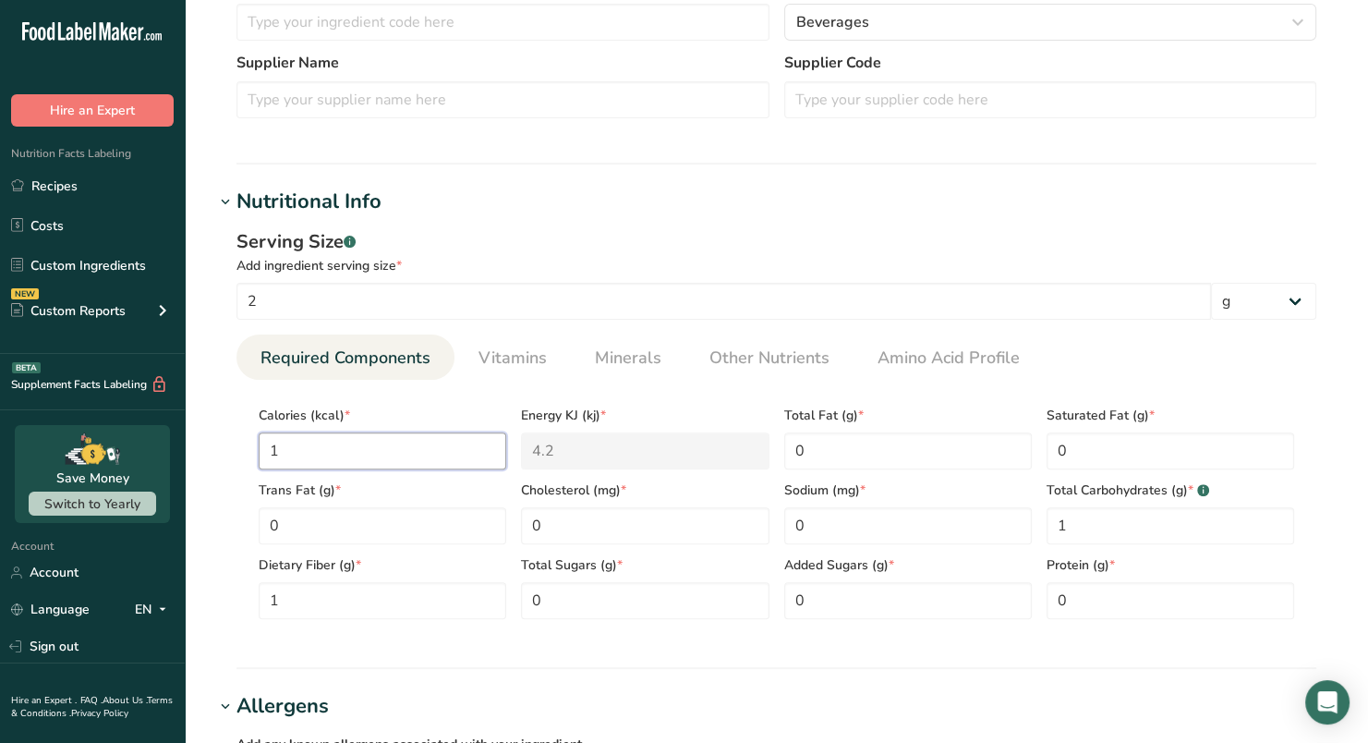
type KJ "0"
type input "5"
type KJ "20.9"
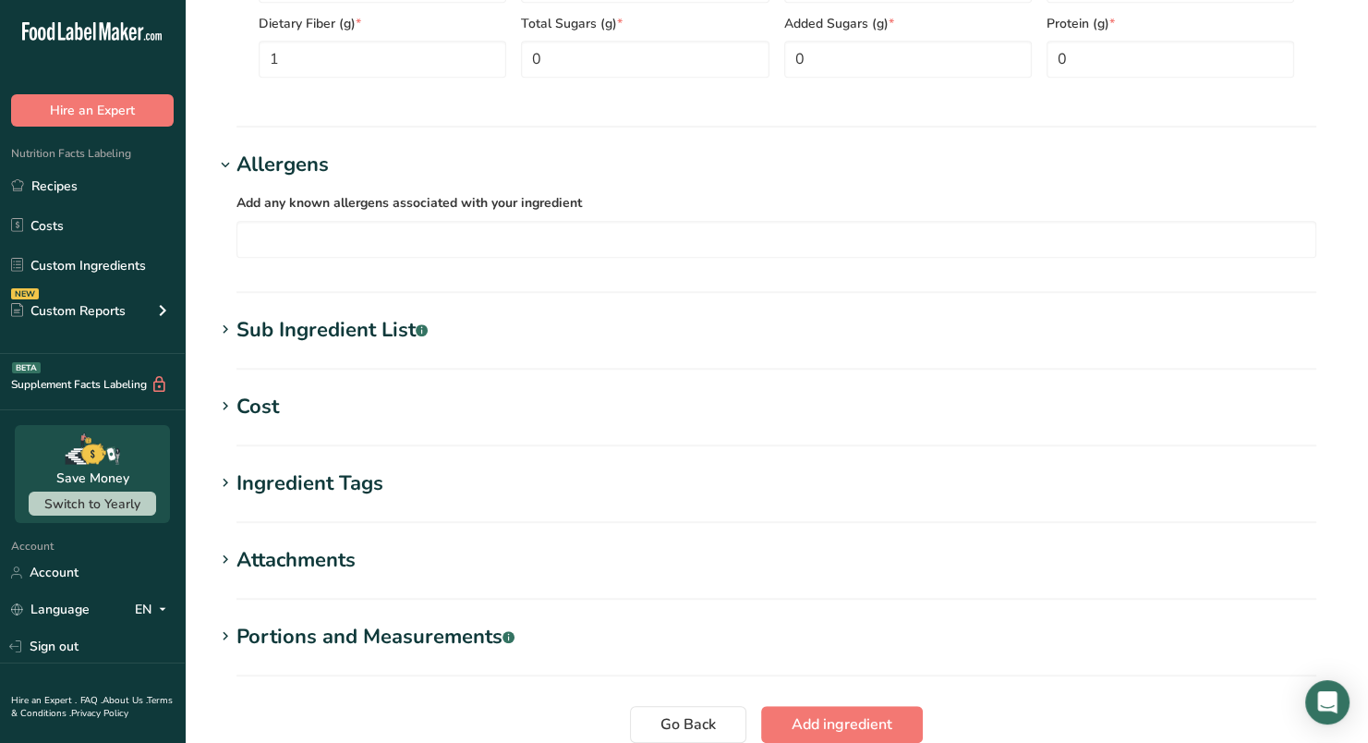
scroll to position [1204, 0]
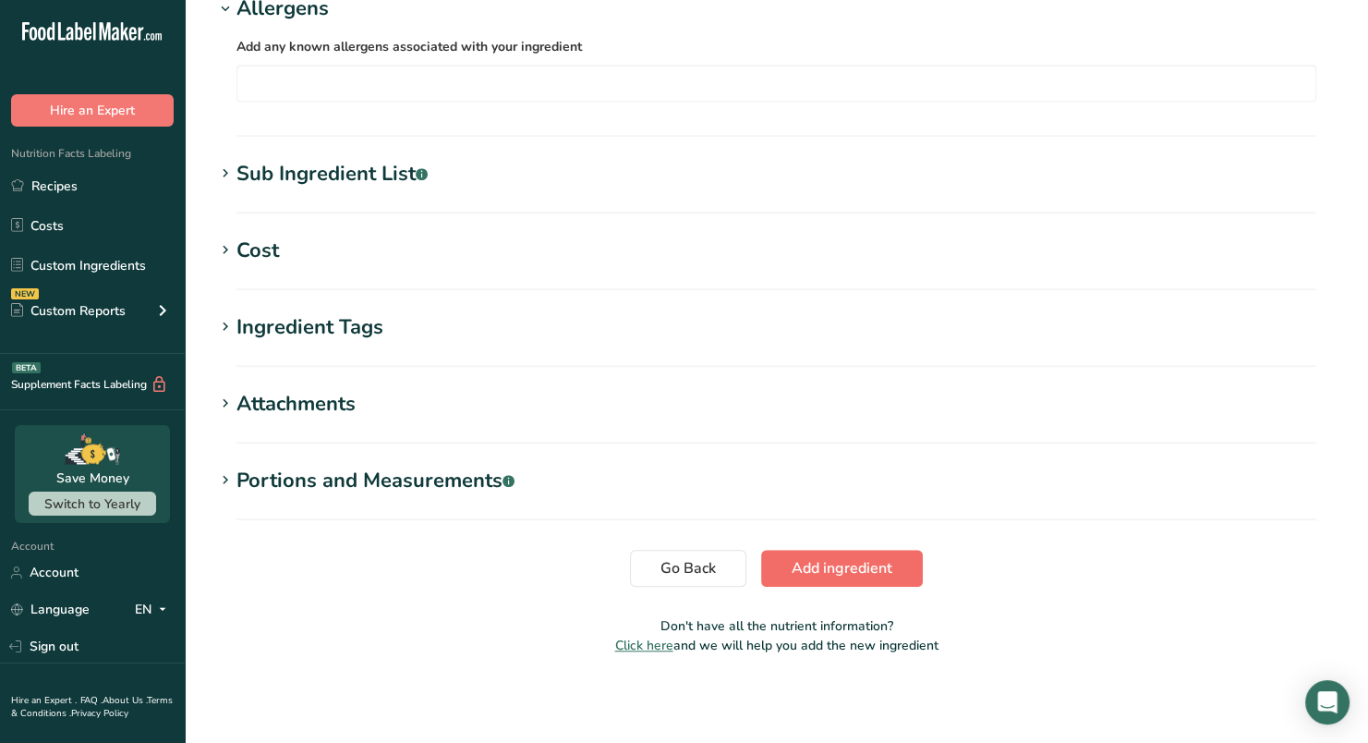
type input "4.9999"
click at [825, 563] on span "Add ingredient" at bounding box center [842, 568] width 101 height 22
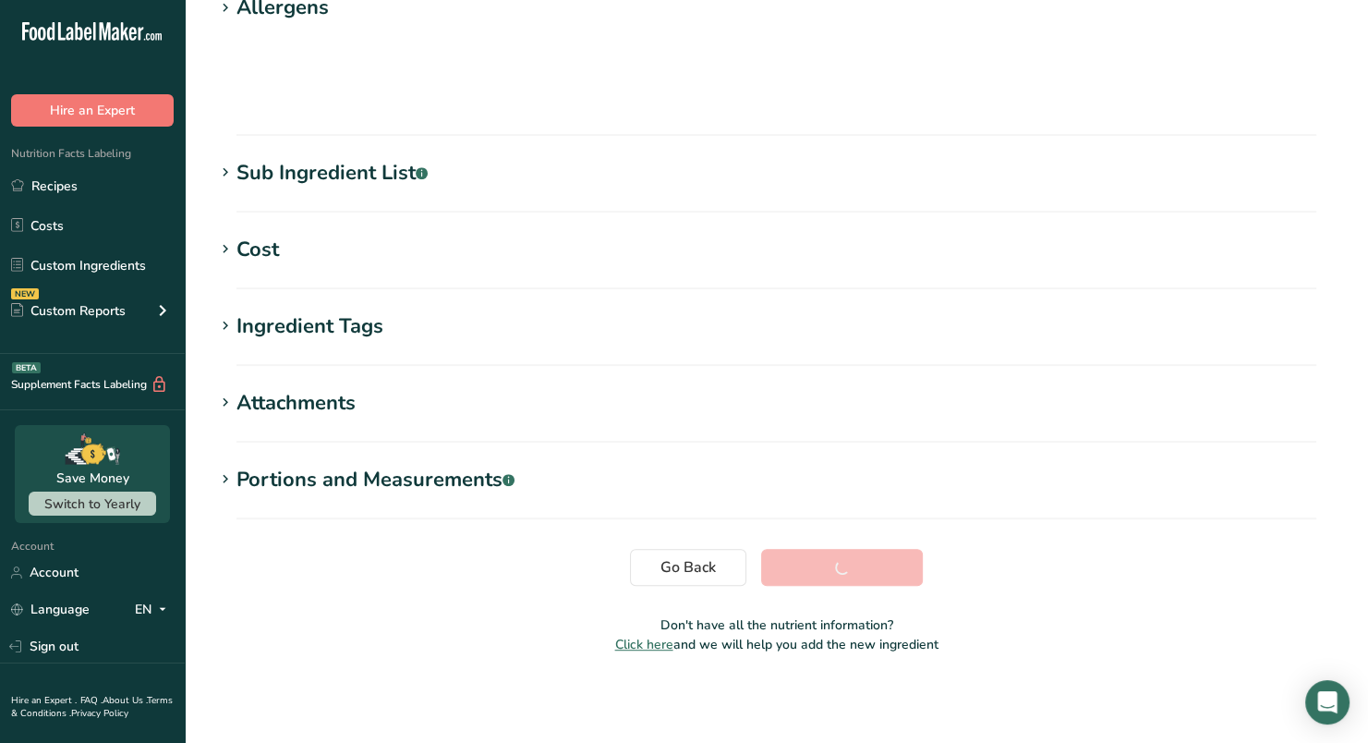
scroll to position [249, 0]
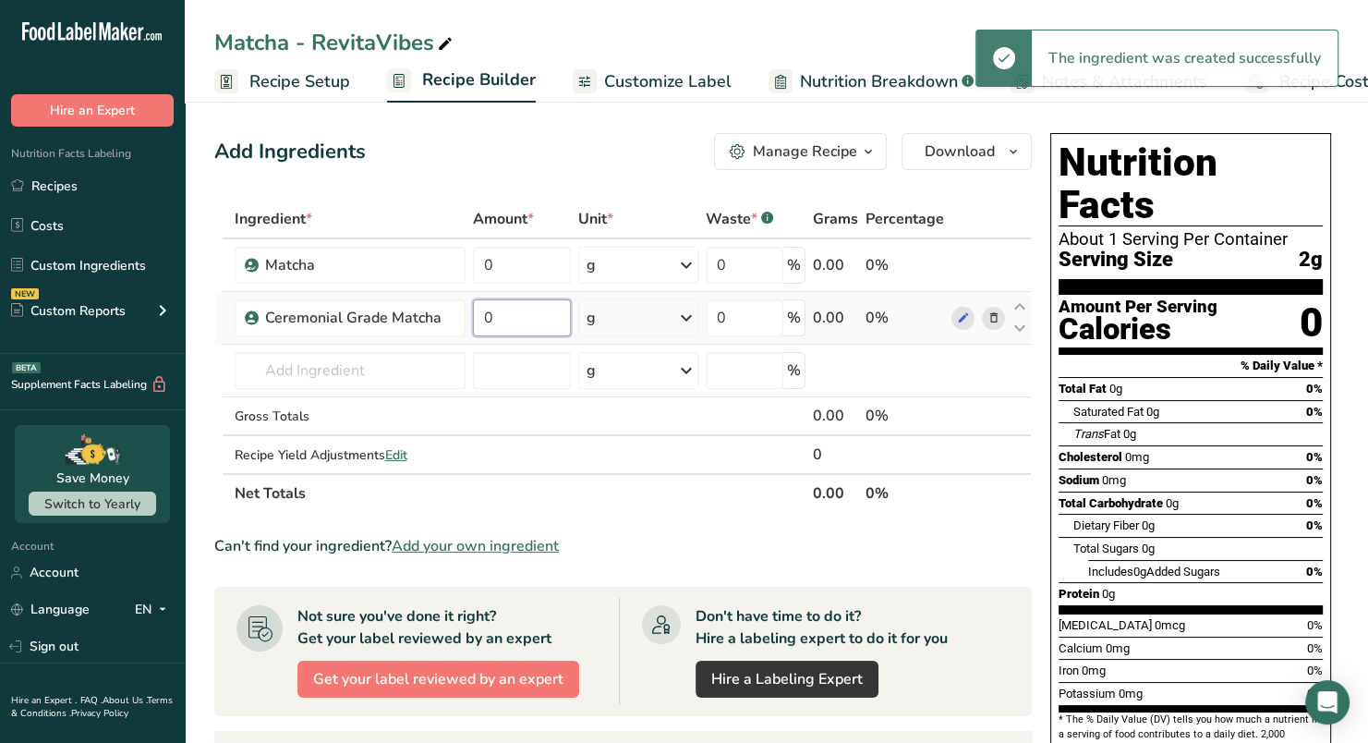
click at [520, 313] on input "0" at bounding box center [522, 317] width 98 height 37
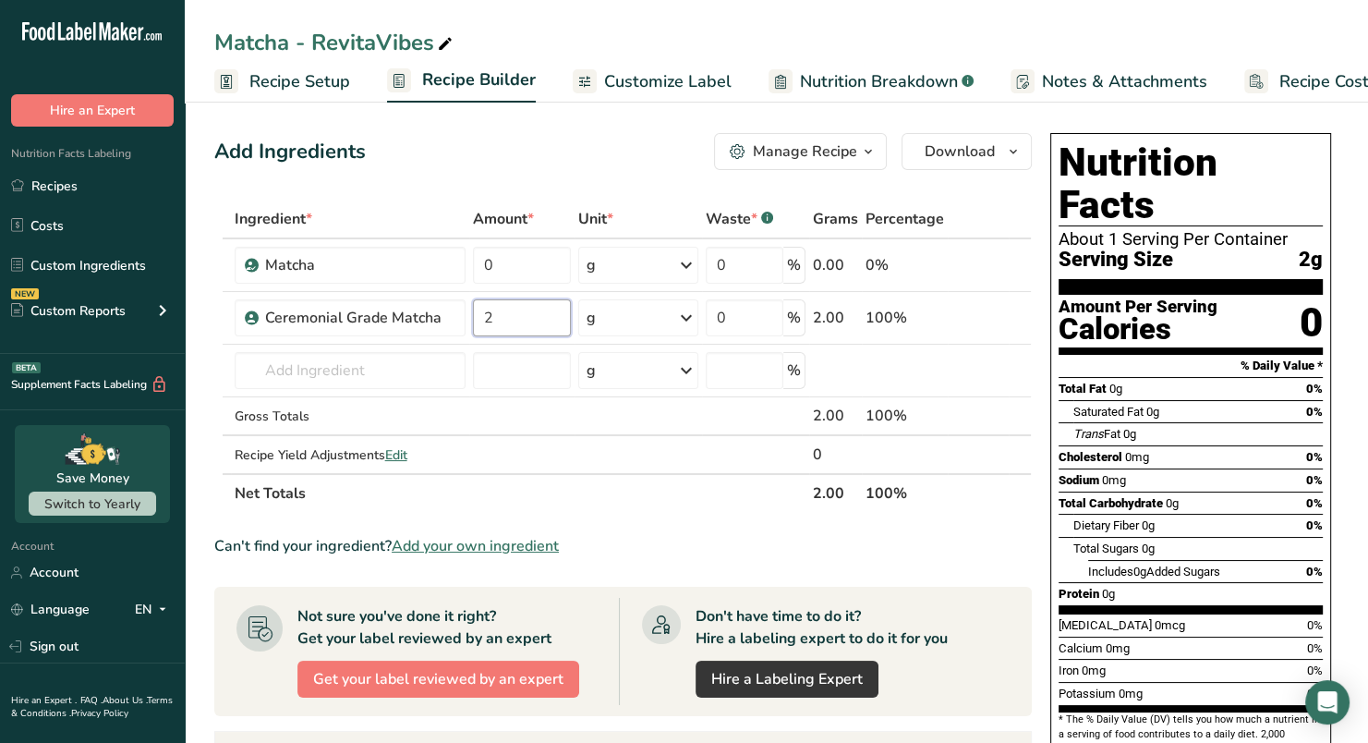
type input "2"
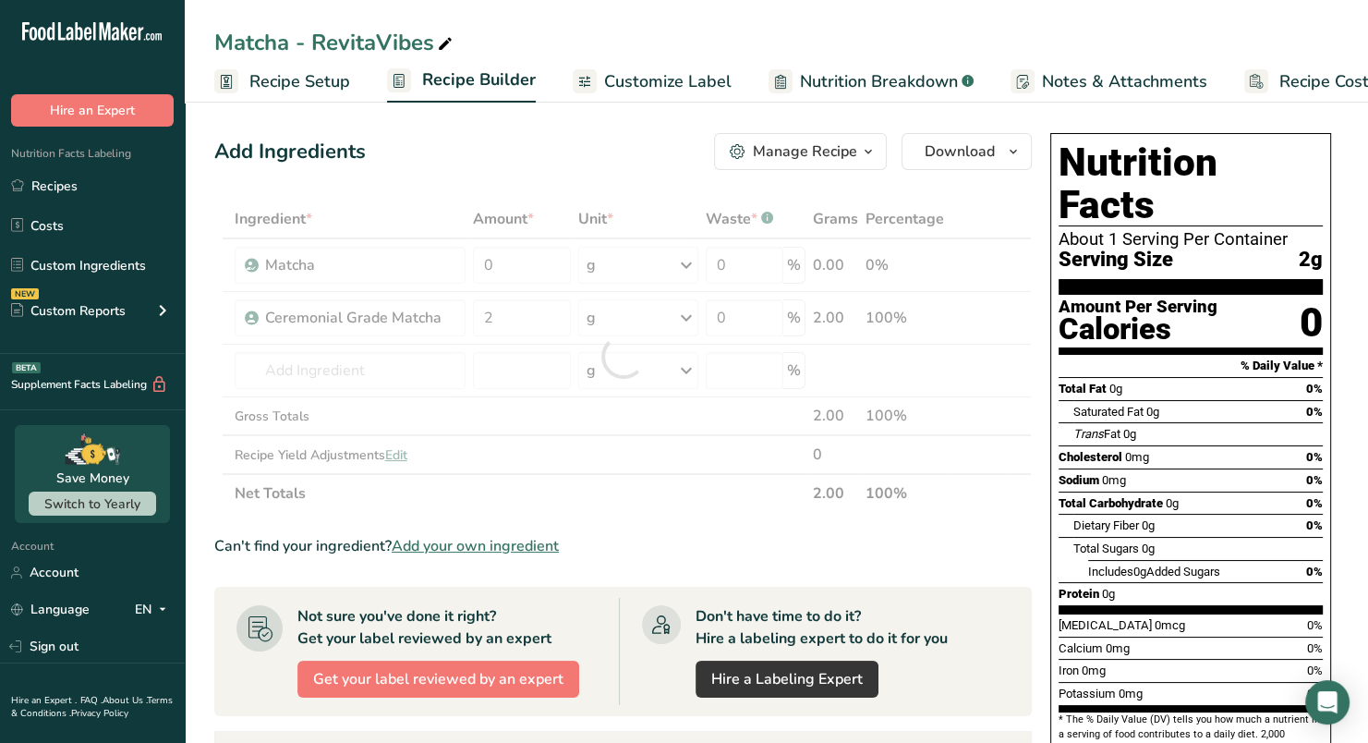
click at [942, 522] on section "Ingredient * Amount * Unit * Waste * .a-a{fill:#347362;}.b-a{fill:#fff;} Grams …" at bounding box center [622, 678] width 817 height 957
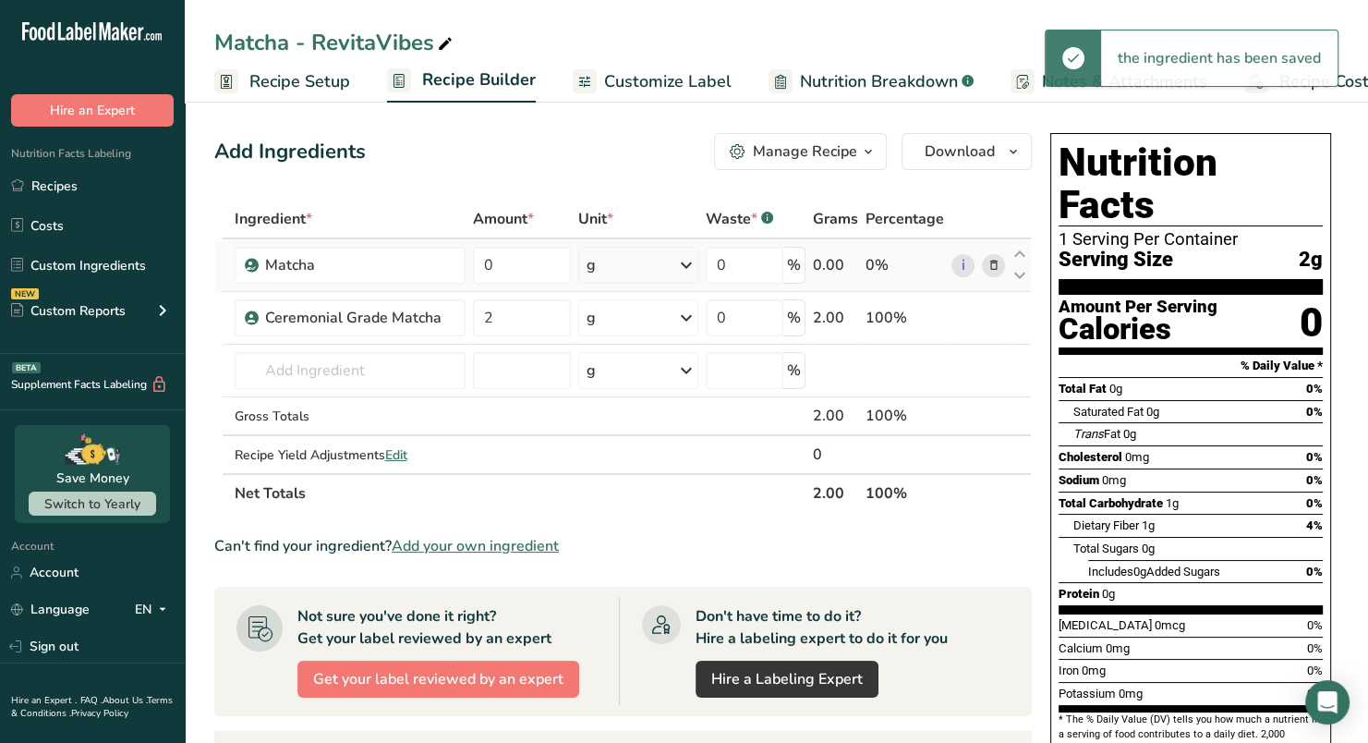
click at [993, 261] on icon at bounding box center [993, 265] width 13 height 19
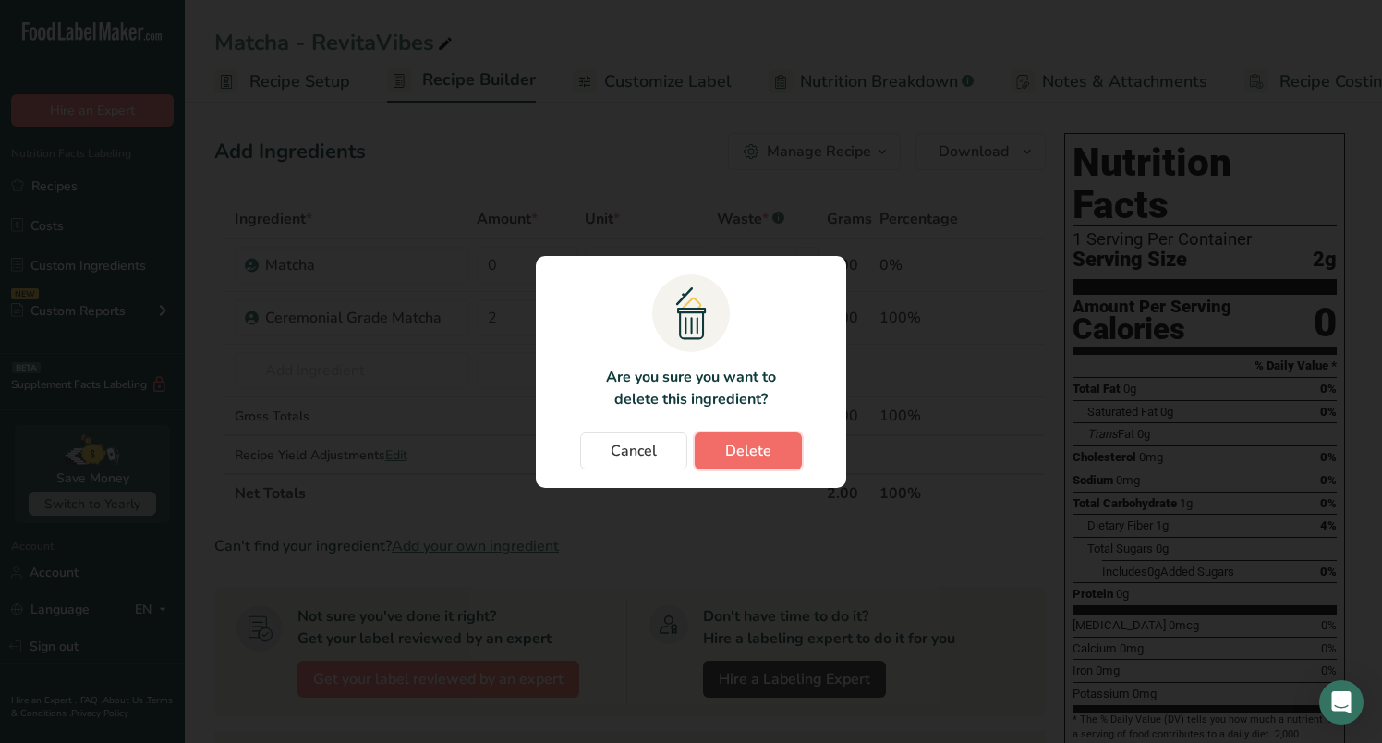
click at [765, 447] on span "Delete" at bounding box center [748, 451] width 46 height 22
type input "2"
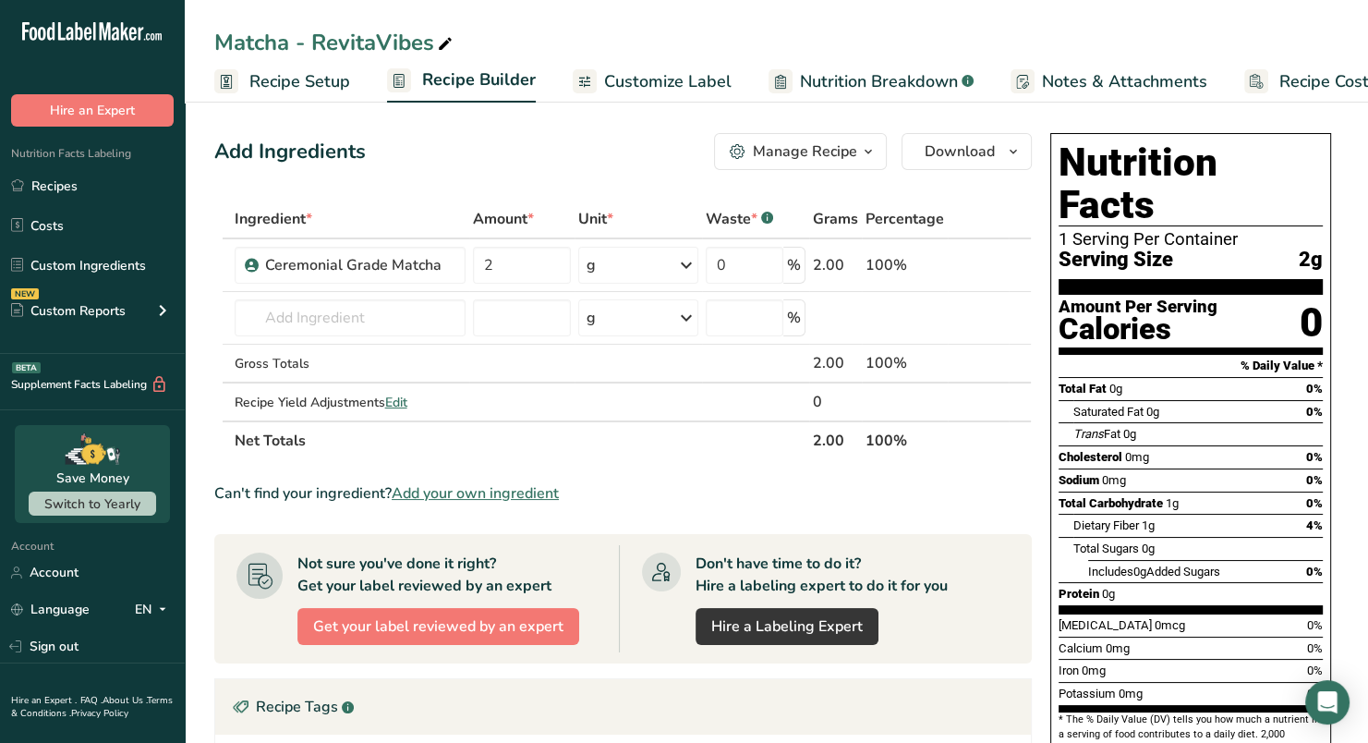
click at [665, 90] on span "Customize Label" at bounding box center [667, 81] width 127 height 25
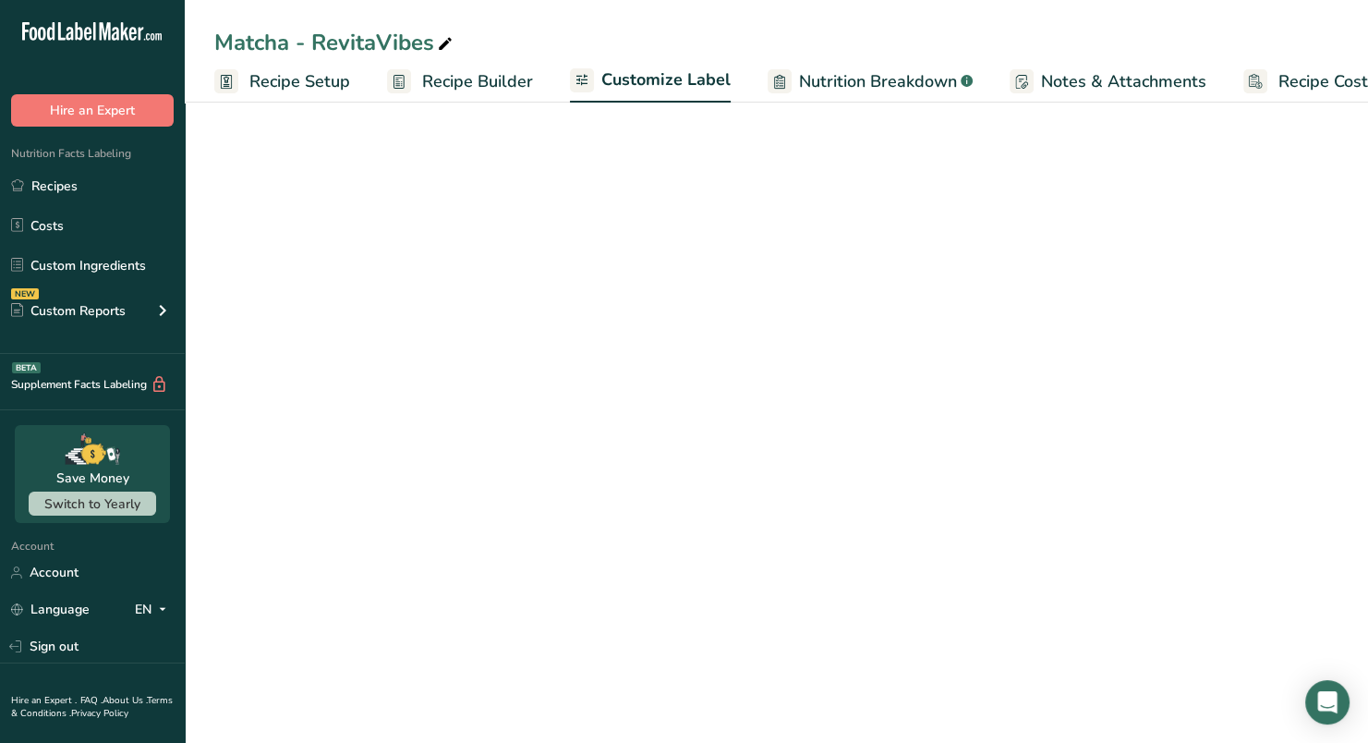
scroll to position [0, 53]
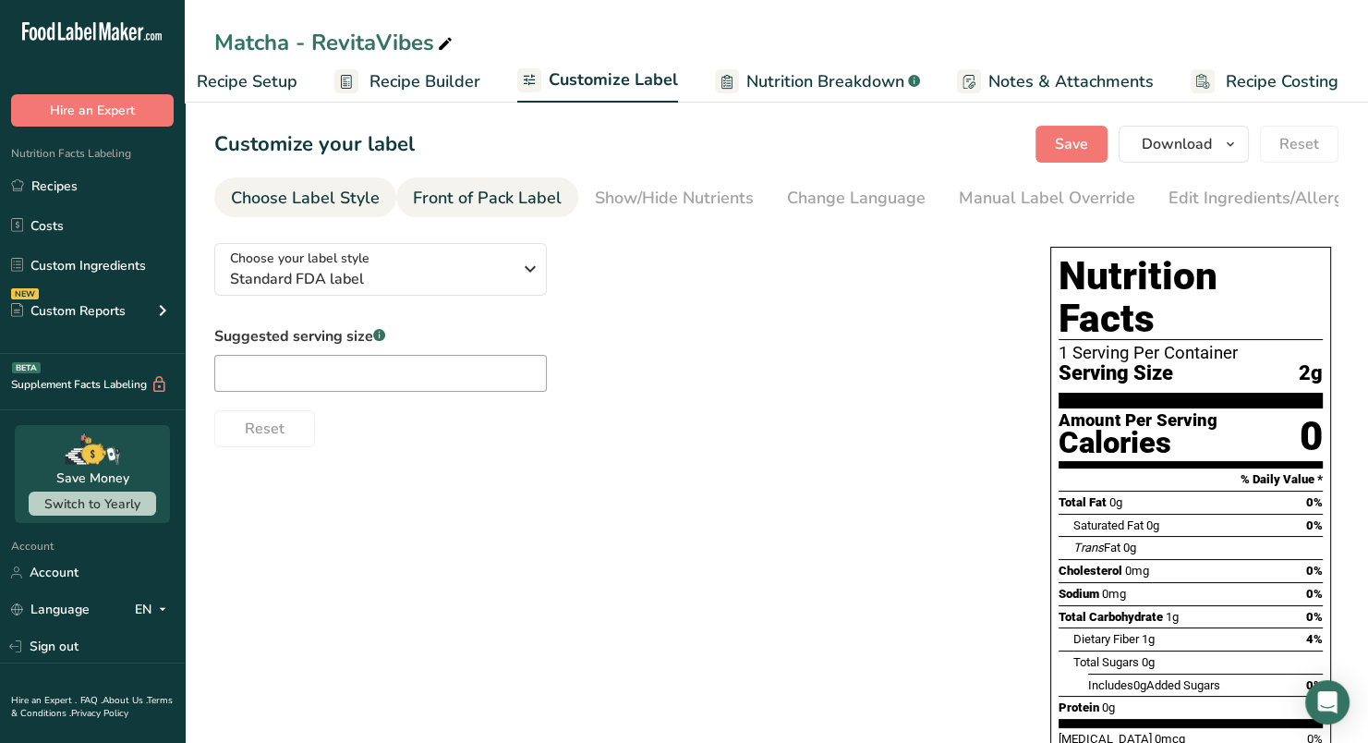
click at [488, 192] on div "Front of Pack Label" at bounding box center [487, 198] width 149 height 25
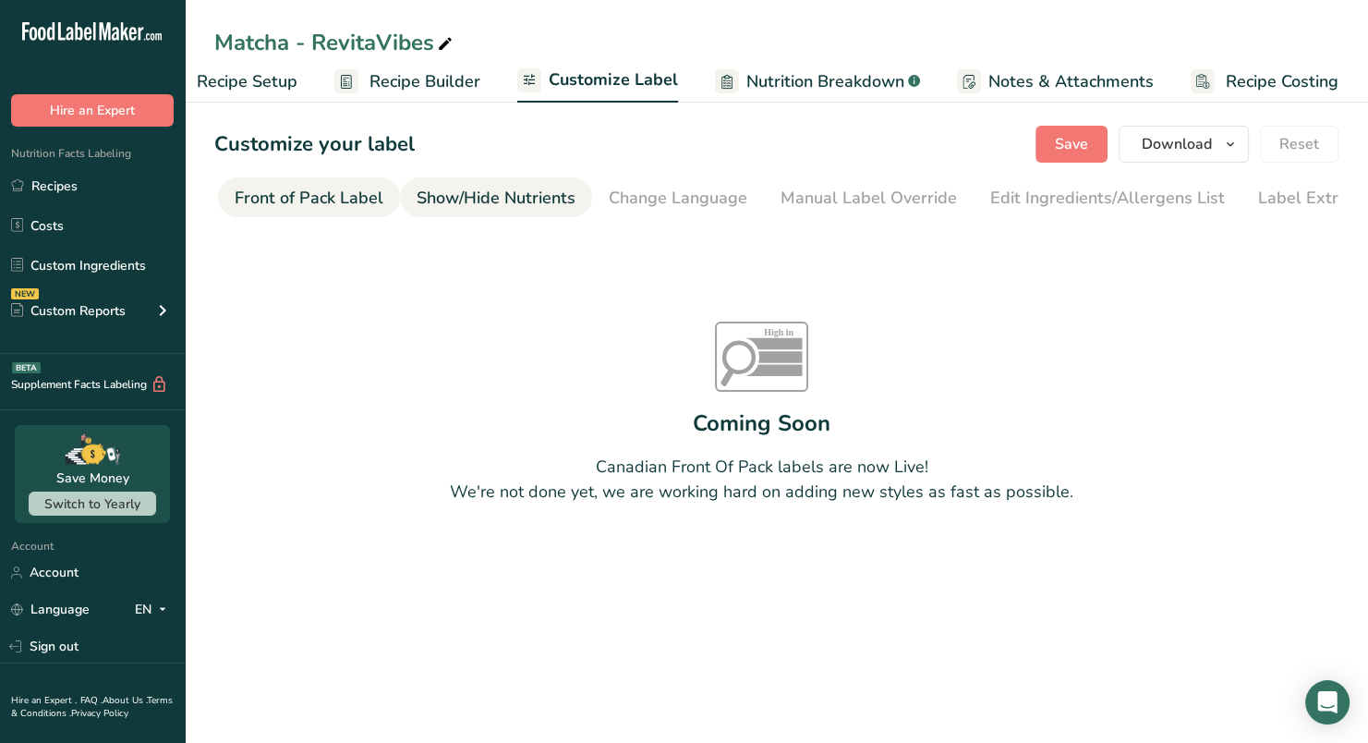
scroll to position [0, 179]
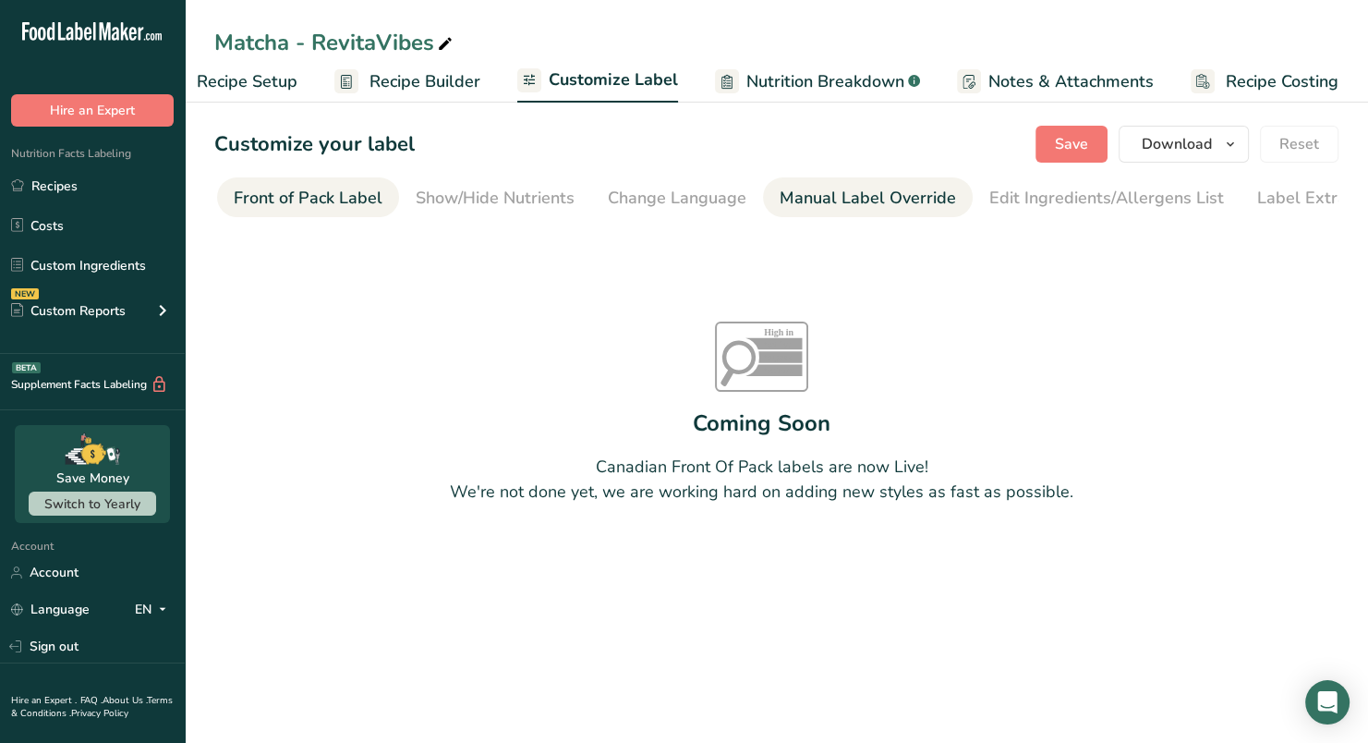
click at [845, 192] on div "Manual Label Override" at bounding box center [868, 198] width 176 height 25
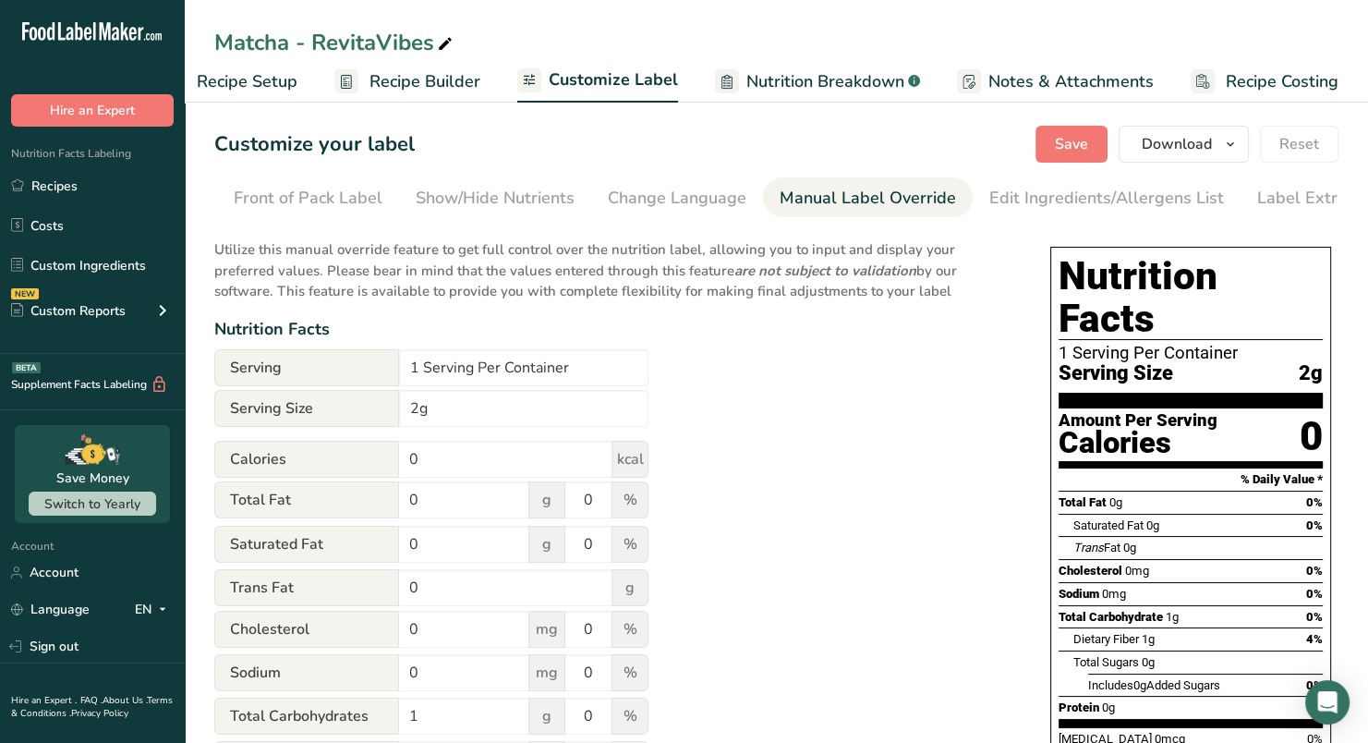
scroll to position [0, 218]
click at [496, 464] on input "0" at bounding box center [505, 459] width 213 height 37
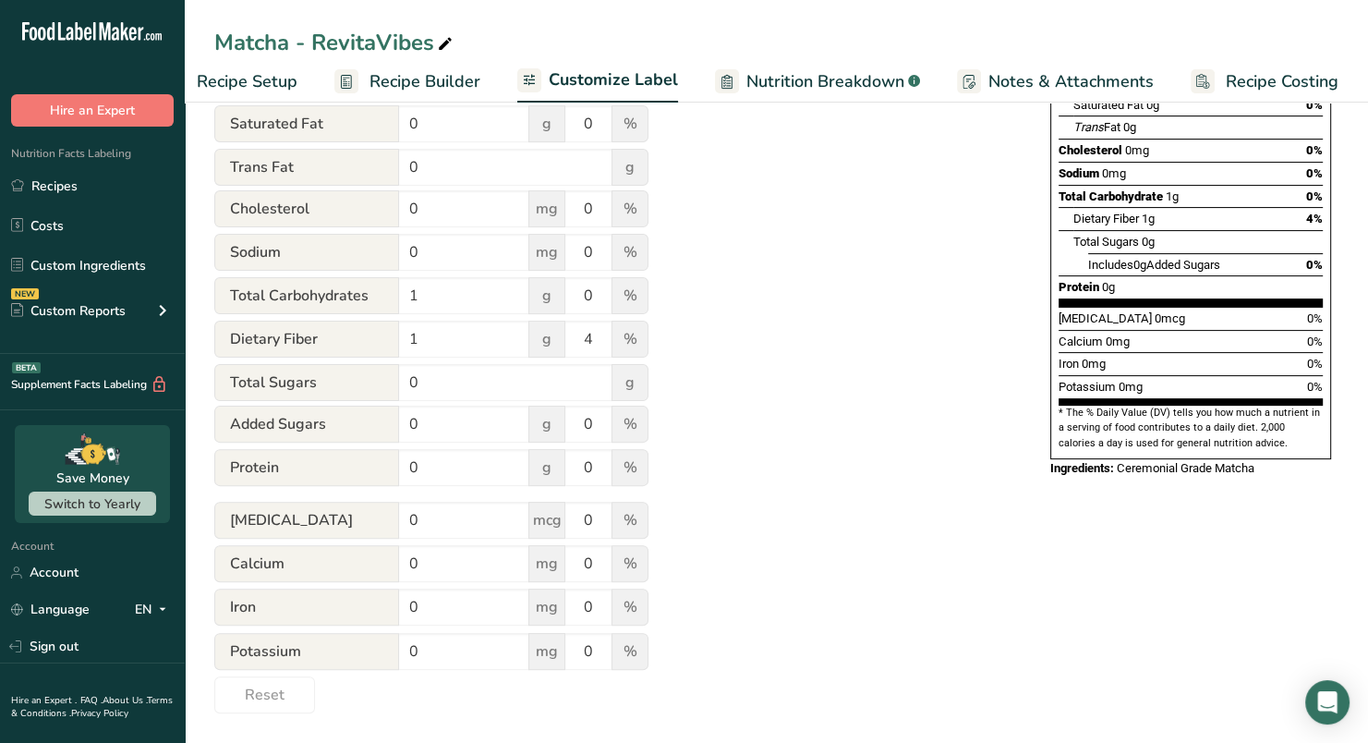
scroll to position [0, 0]
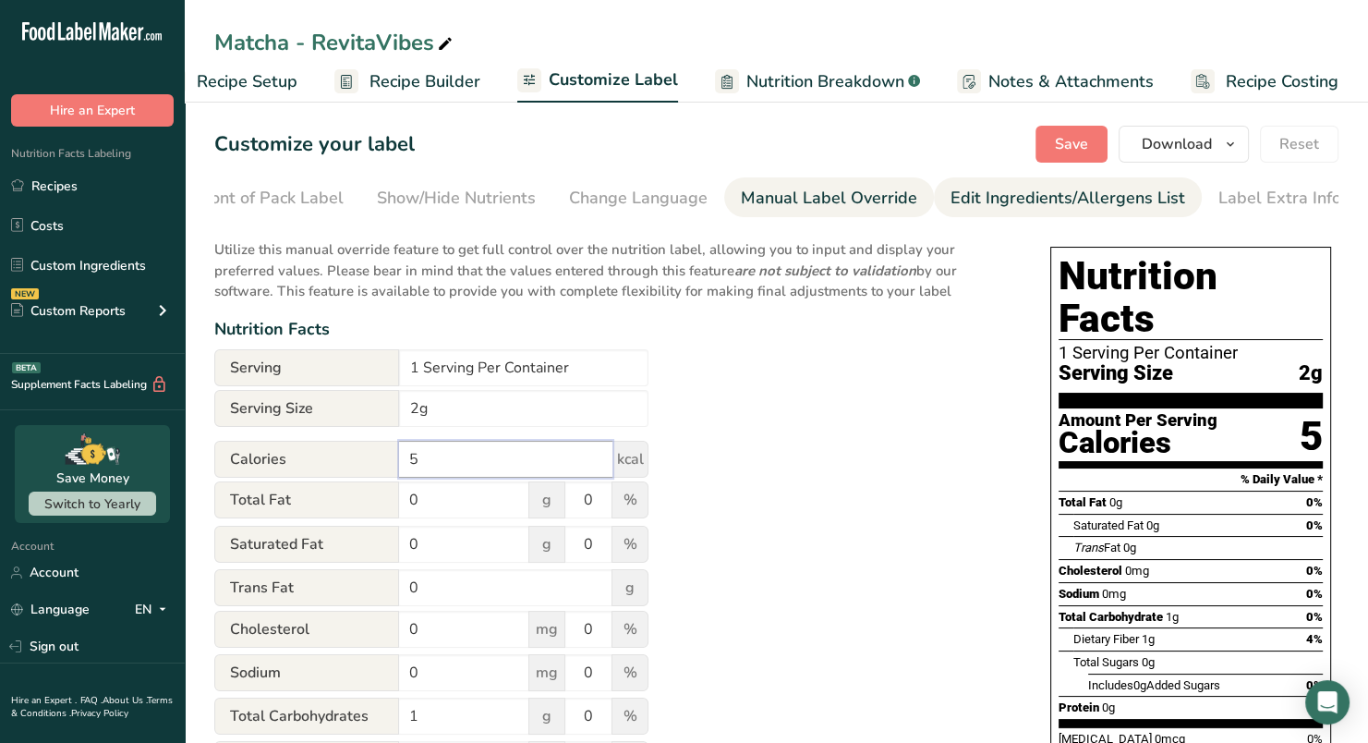
type input "5"
click at [1044, 192] on div "Edit Ingredients/Allergens List" at bounding box center [1068, 198] width 235 height 25
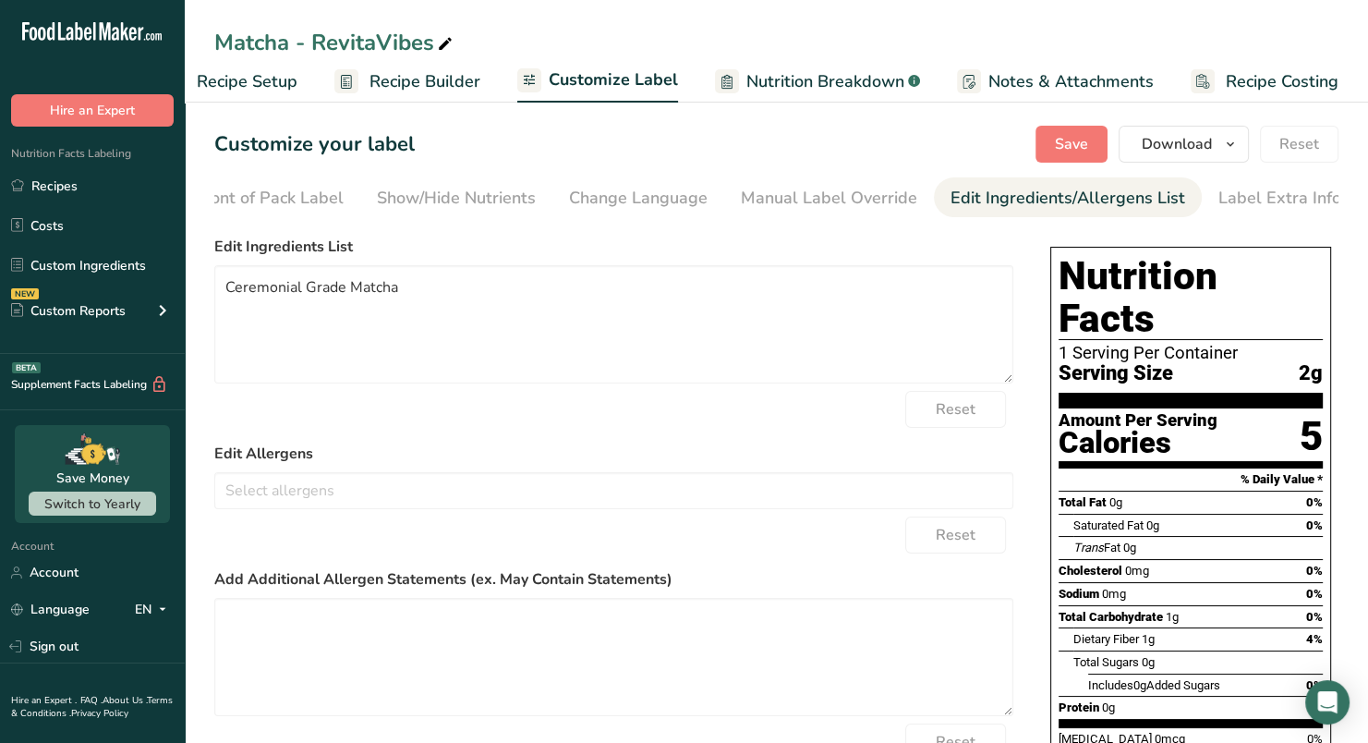
click at [770, 267] on div "Edit Ingredients List Ceremonial Grade Matcha" at bounding box center [613, 310] width 799 height 148
click at [694, 285] on textarea "Ceremonial Grade Matcha" at bounding box center [613, 324] width 799 height 118
type textarea "Ceremonial Grade Matcha."
click at [1064, 133] on span "Save" at bounding box center [1071, 144] width 33 height 22
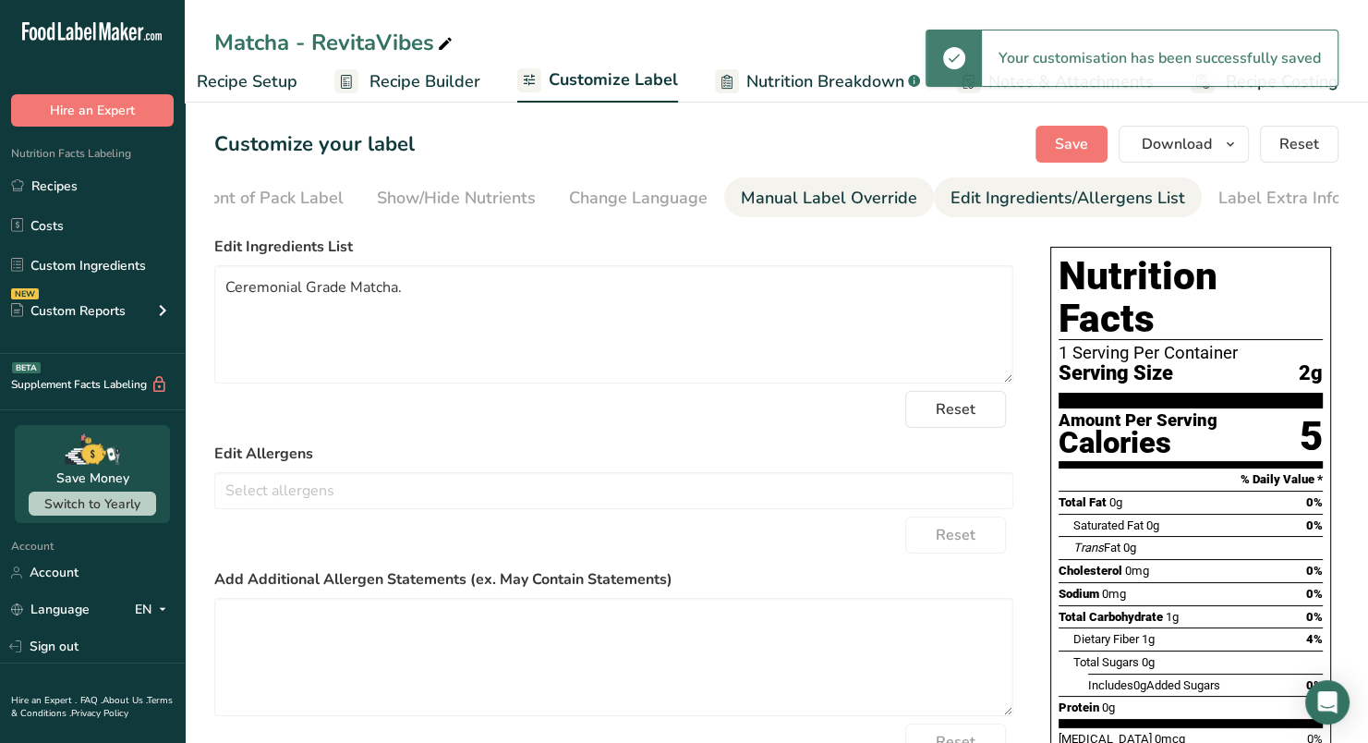
click at [809, 193] on div "Manual Label Override" at bounding box center [829, 198] width 176 height 25
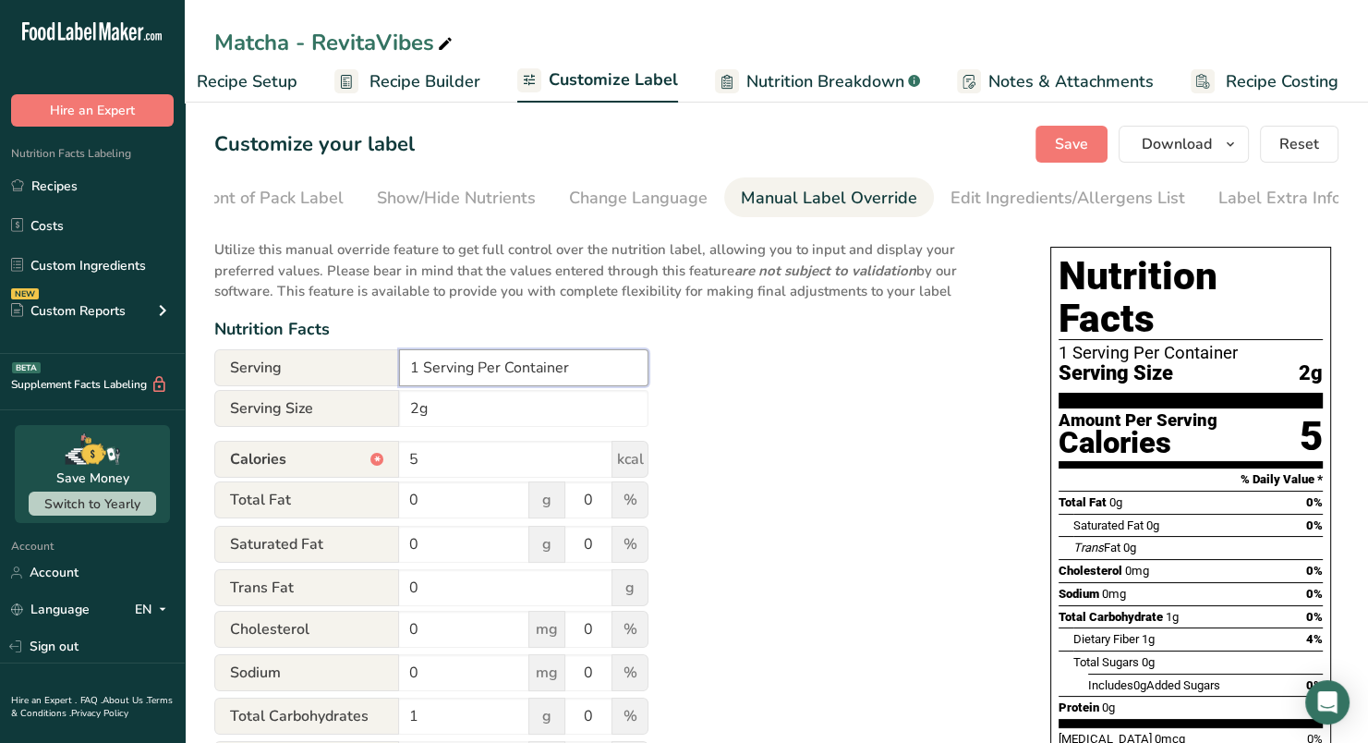
click at [418, 371] on input "1 Serving Per Container" at bounding box center [523, 367] width 249 height 37
type input "28 Servings Per Container"
click at [810, 410] on div "Utilize this manual override feature to get full control over the nutrition lab…" at bounding box center [613, 680] width 799 height 905
click at [519, 421] on input "2g" at bounding box center [523, 408] width 249 height 37
type input "1 tsp (2g)"
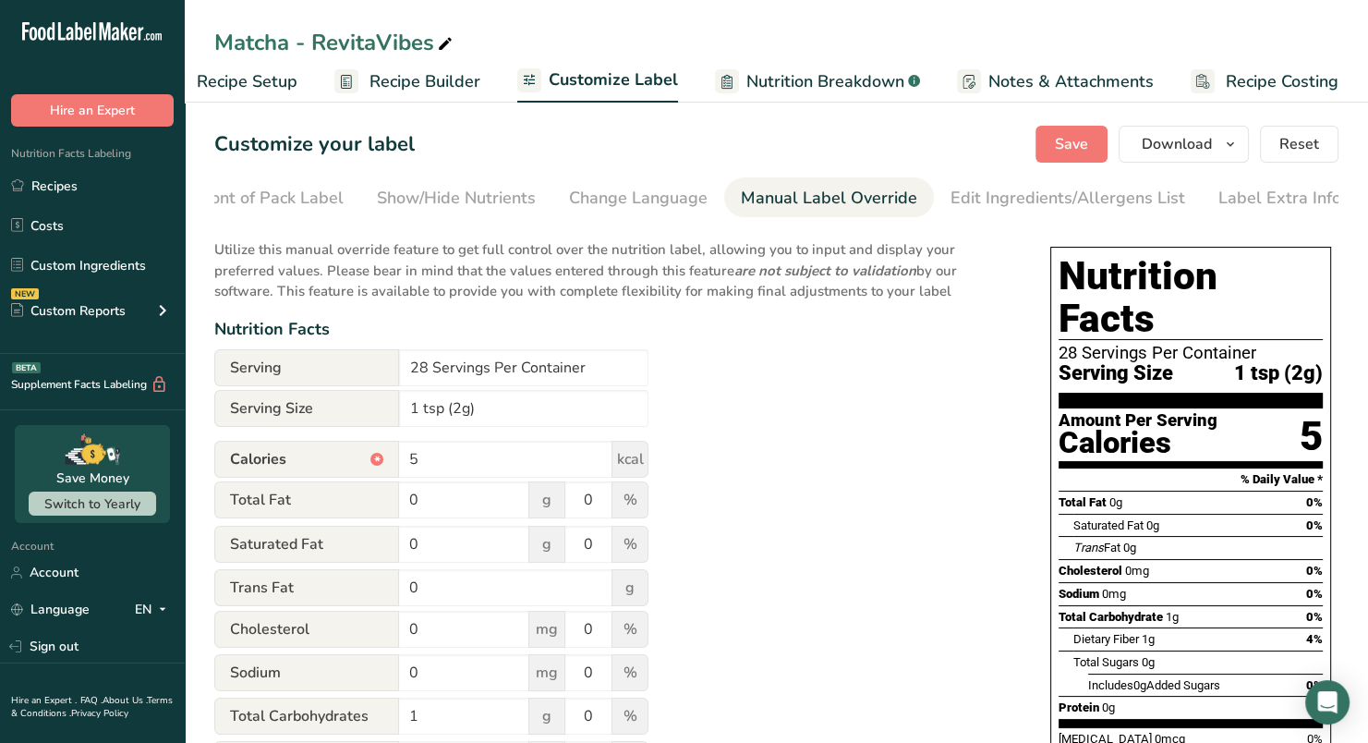
click at [898, 446] on div "Utilize this manual override feature to get full control over the nutrition lab…" at bounding box center [613, 680] width 799 height 905
click at [1070, 143] on span "Save" at bounding box center [1071, 144] width 33 height 22
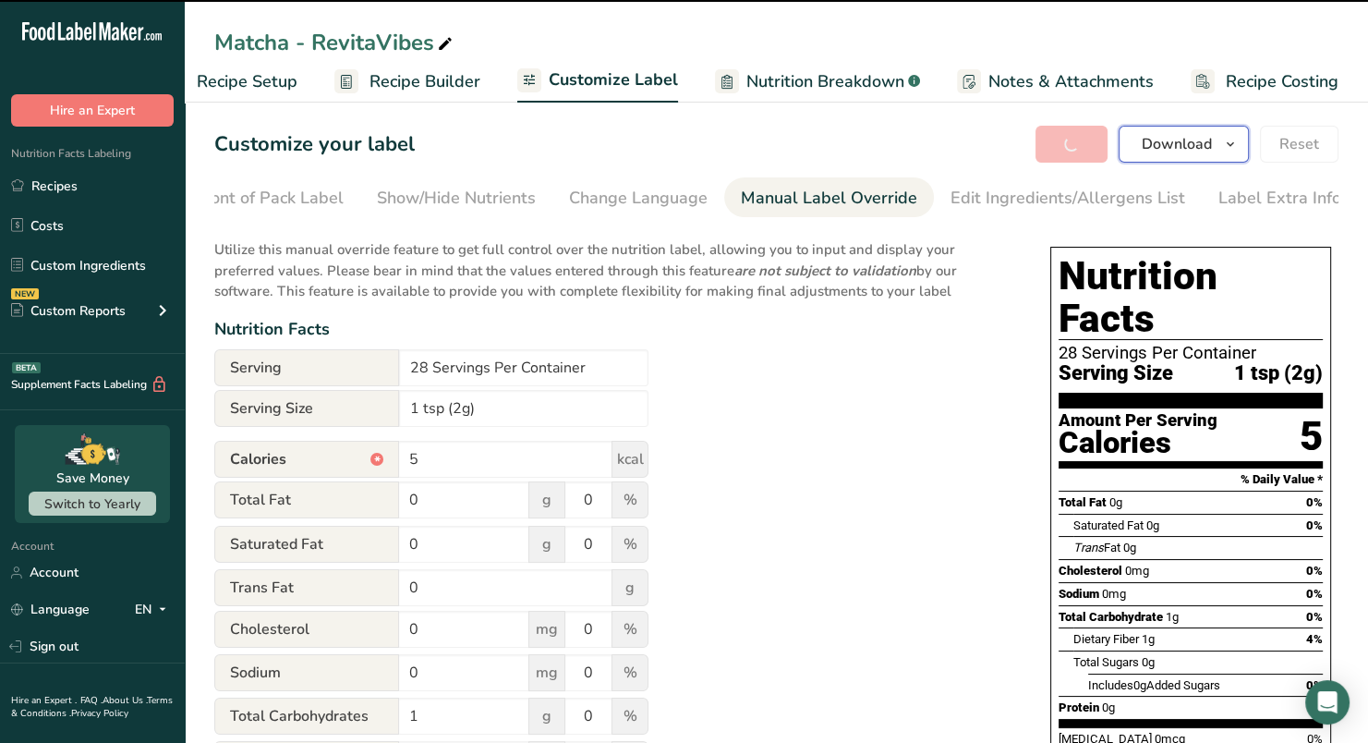
click at [1229, 134] on icon "button" at bounding box center [1230, 144] width 15 height 23
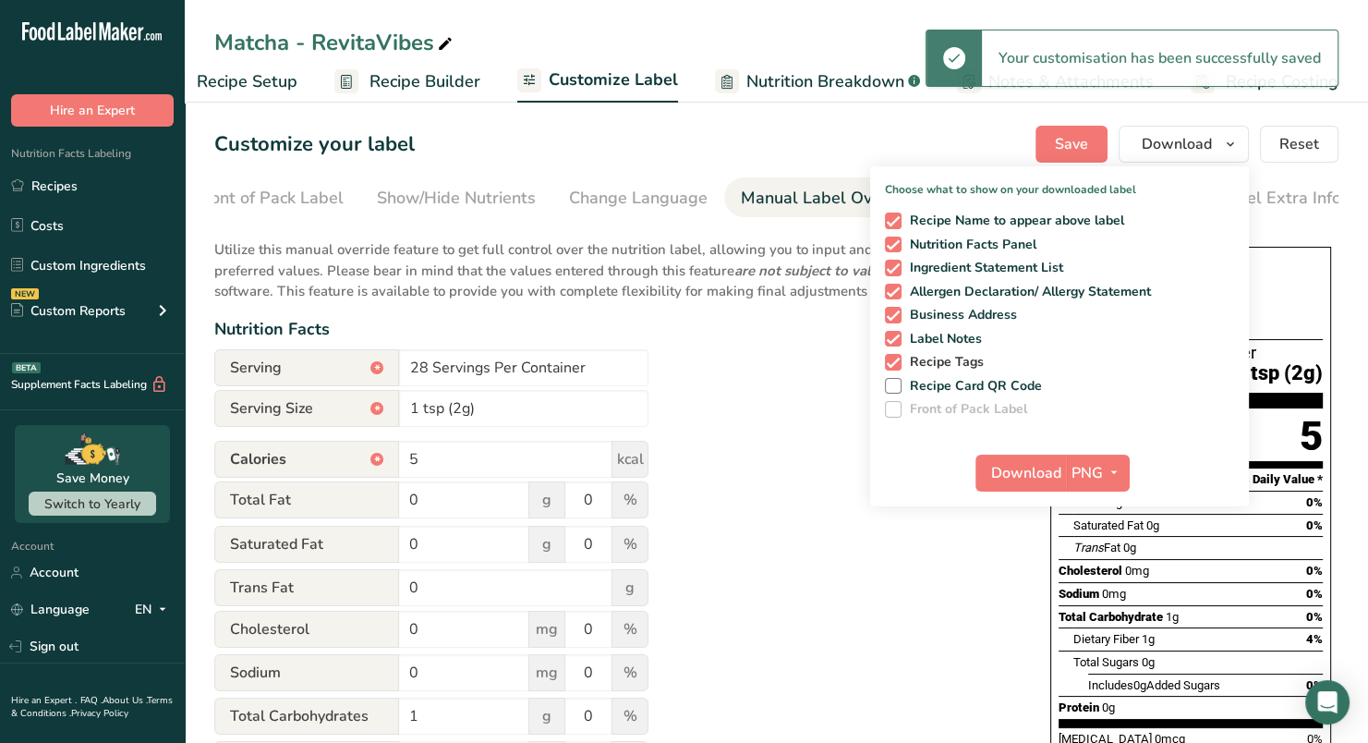
click at [898, 358] on span at bounding box center [893, 362] width 17 height 17
click at [897, 358] on input "Recipe Tags" at bounding box center [891, 362] width 12 height 12
checkbox input "false"
click at [897, 342] on span at bounding box center [893, 339] width 17 height 17
click at [897, 342] on input "Label Notes" at bounding box center [891, 339] width 12 height 12
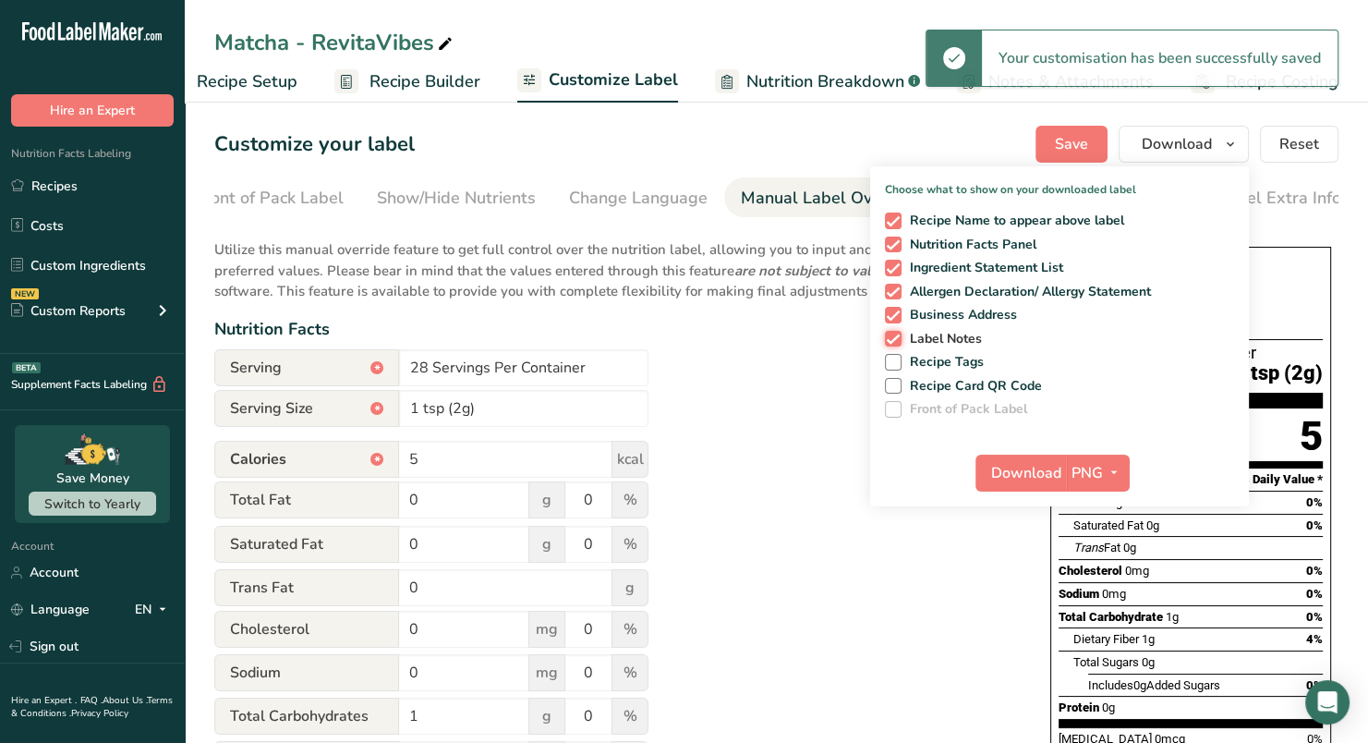
checkbox input "false"
click at [897, 328] on div "Recipe Name to appear above label Nutrition Facts Panel Ingredient Statement Li…" at bounding box center [1059, 311] width 379 height 212
click at [897, 317] on span at bounding box center [893, 315] width 17 height 17
click at [897, 317] on input "Business Address" at bounding box center [891, 315] width 12 height 12
checkbox input "false"
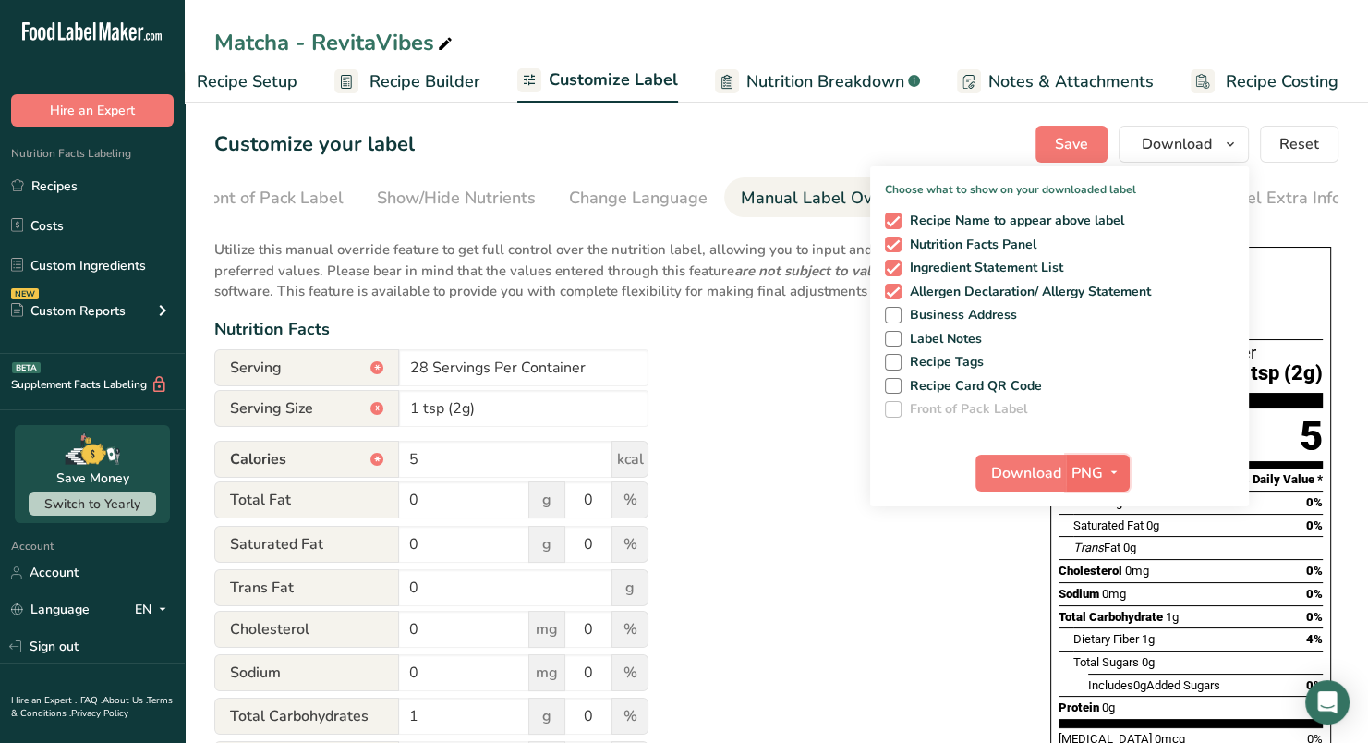
click at [1111, 458] on button "PNG" at bounding box center [1098, 472] width 64 height 37
click at [1111, 602] on link "PDF" at bounding box center [1100, 602] width 59 height 30
click at [1044, 469] on span "Download" at bounding box center [1027, 473] width 70 height 22
